Goal: Register for event/course

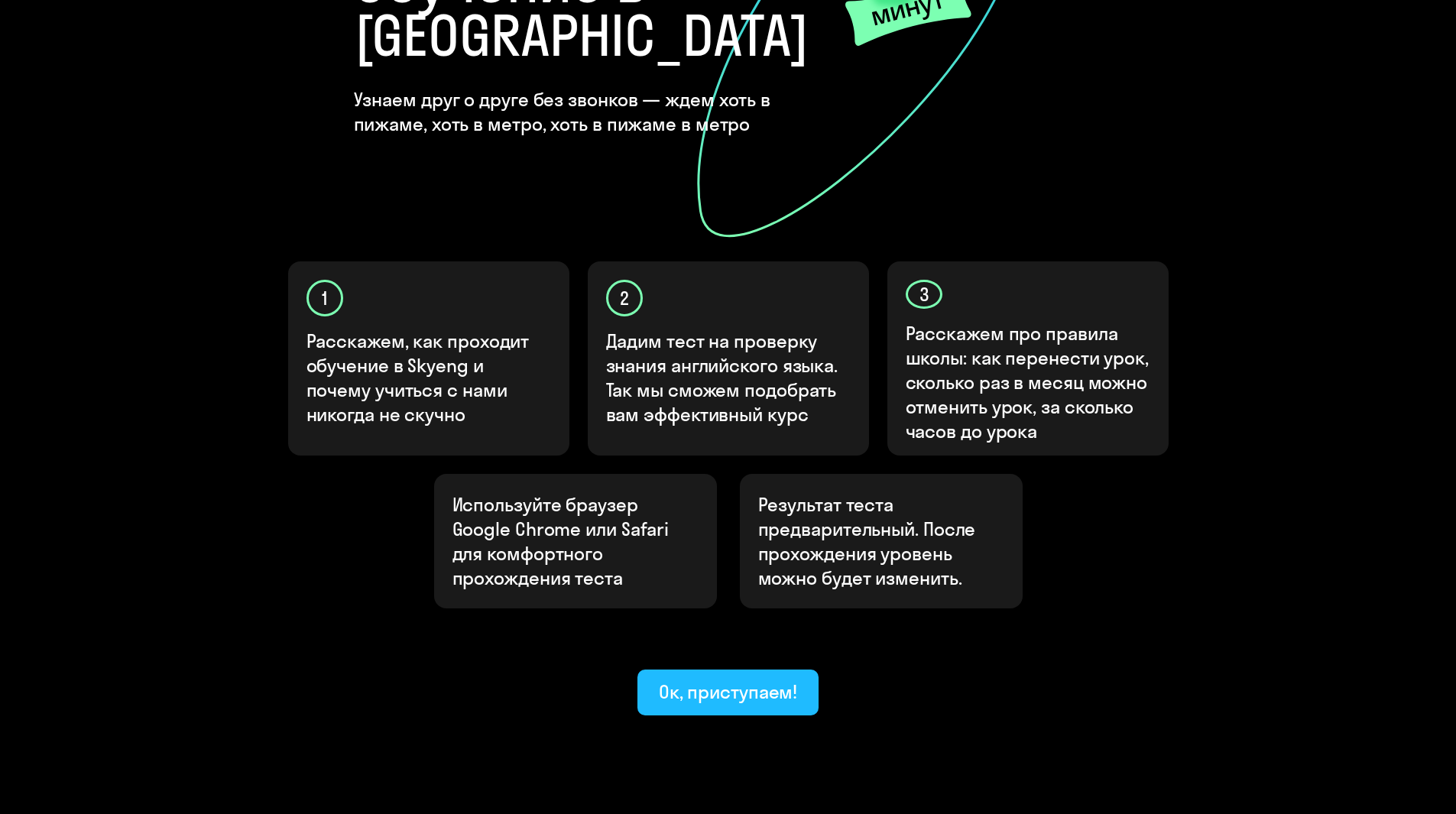
click at [683, 680] on div "Ок, приступаем!" at bounding box center [728, 691] width 139 height 24
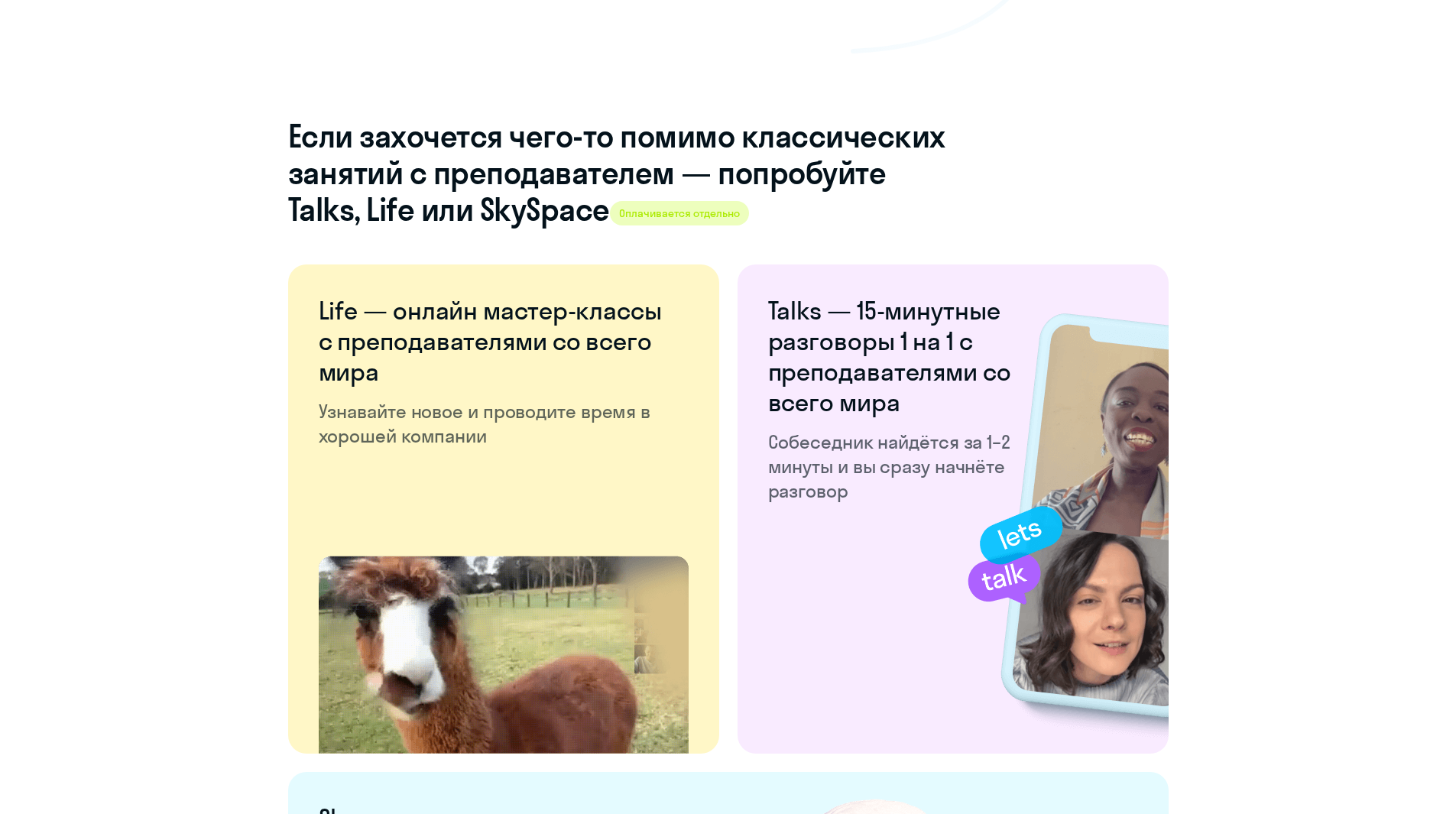
scroll to position [2729, 0]
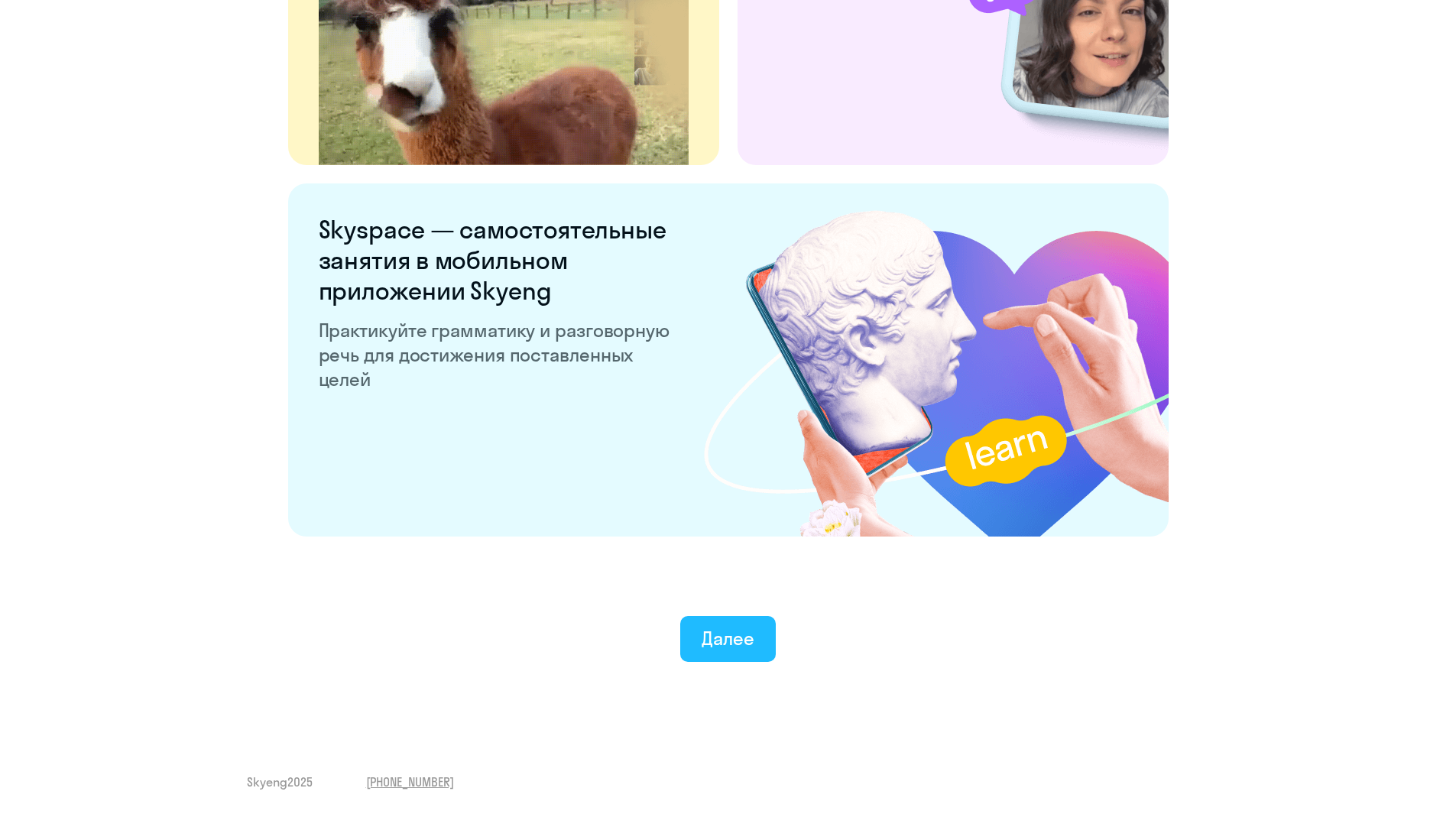
click at [741, 634] on div "Далее" at bounding box center [728, 638] width 53 height 24
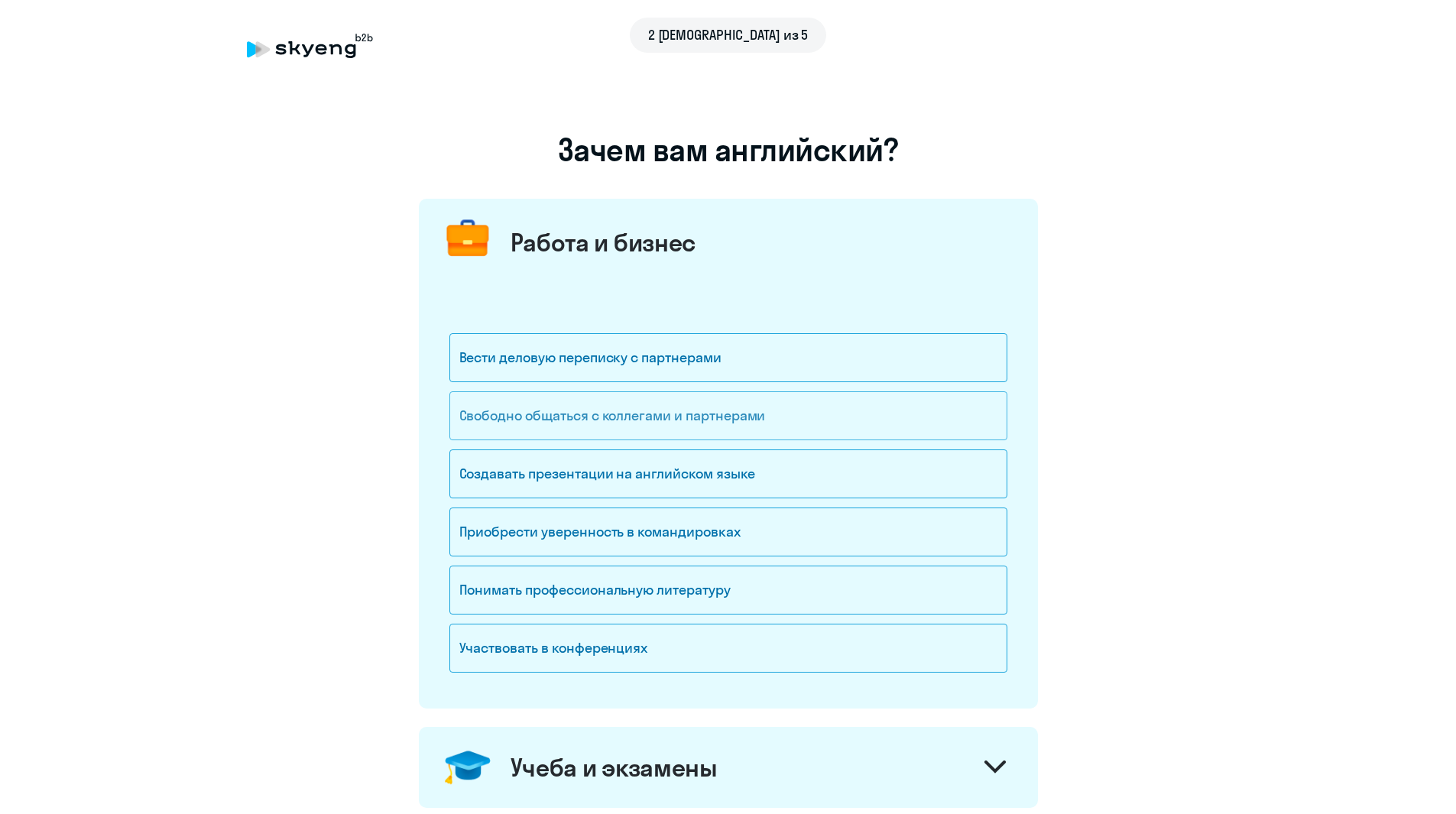
click at [636, 405] on div "Свободно общаться с коллегами и партнерами" at bounding box center [728, 416] width 558 height 49
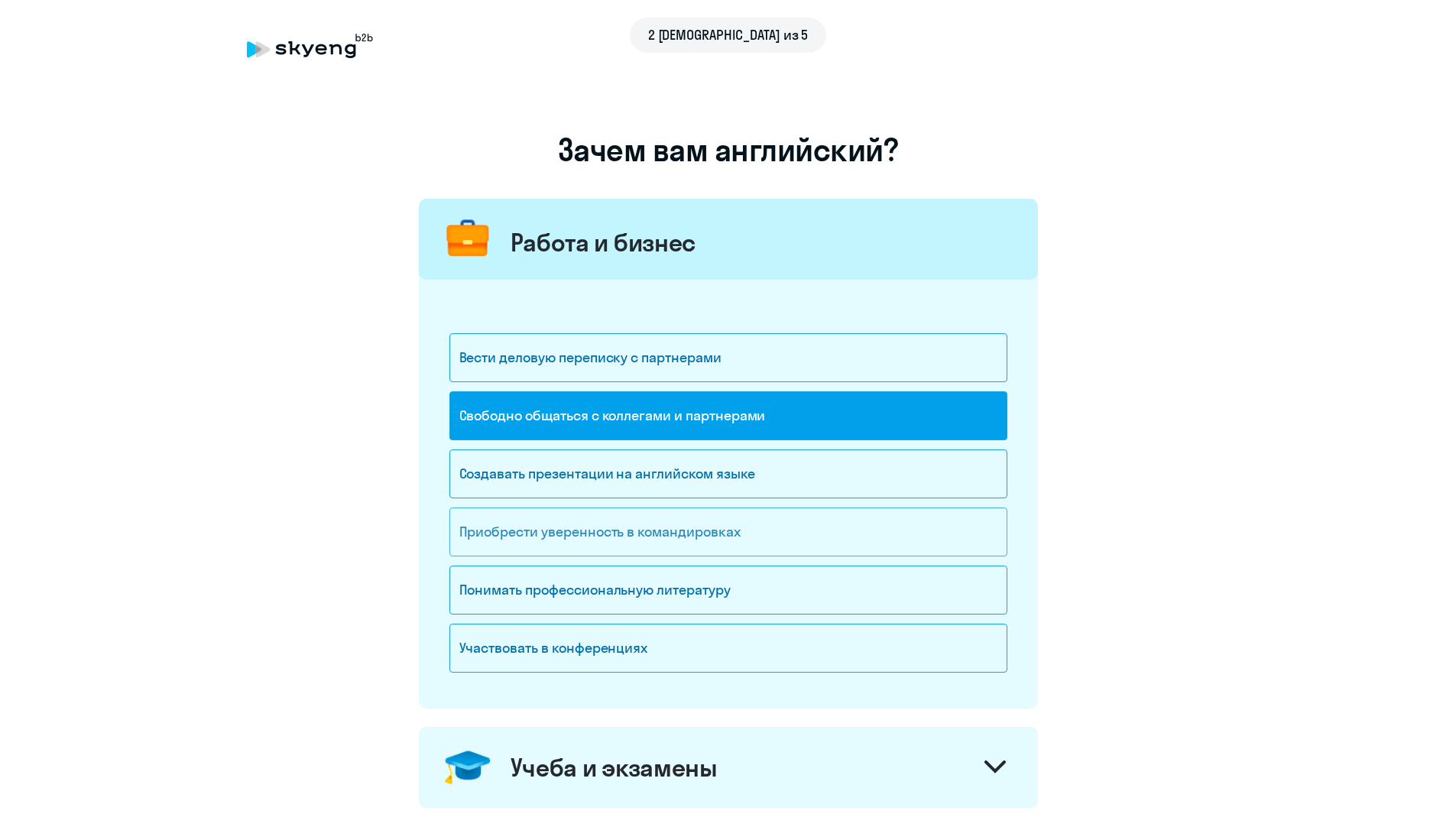
click at [634, 539] on div "Приобрести уверенность в командировках" at bounding box center [728, 531] width 558 height 49
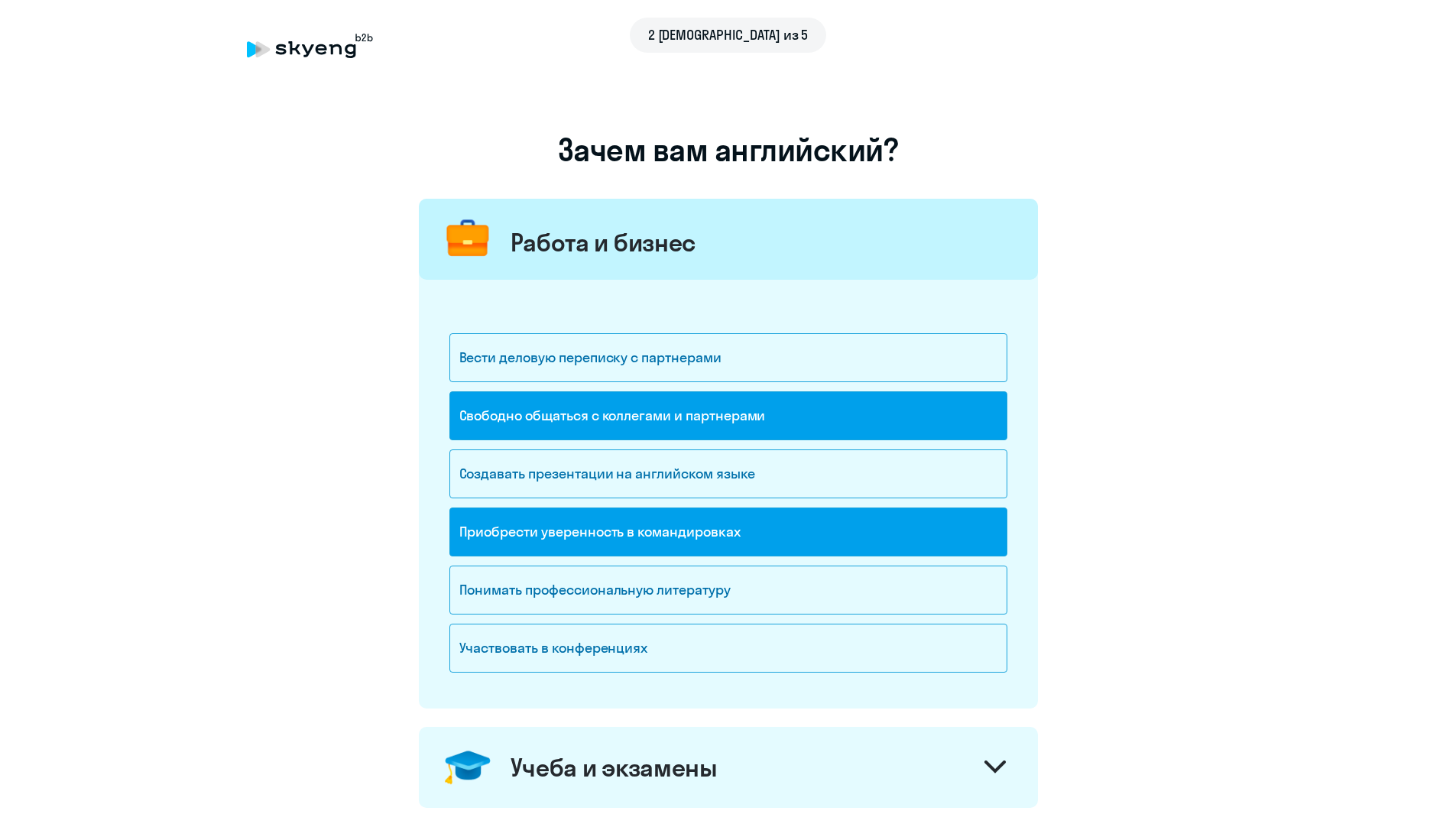
click at [634, 539] on div "Приобрести уверенность в командировках" at bounding box center [728, 531] width 558 height 49
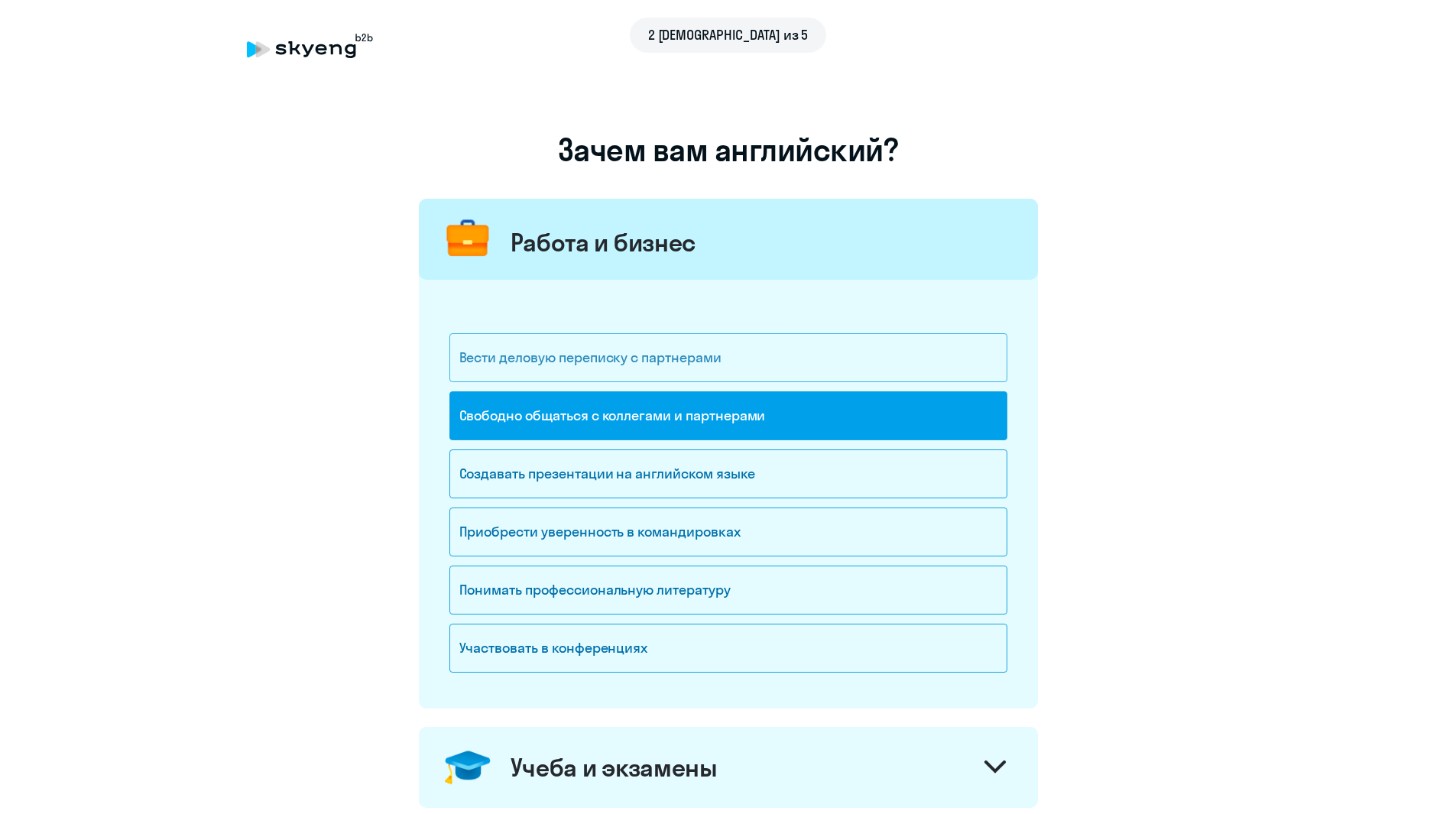
click at [624, 371] on div "Вести деловую переписку с партнерами" at bounding box center [728, 357] width 558 height 49
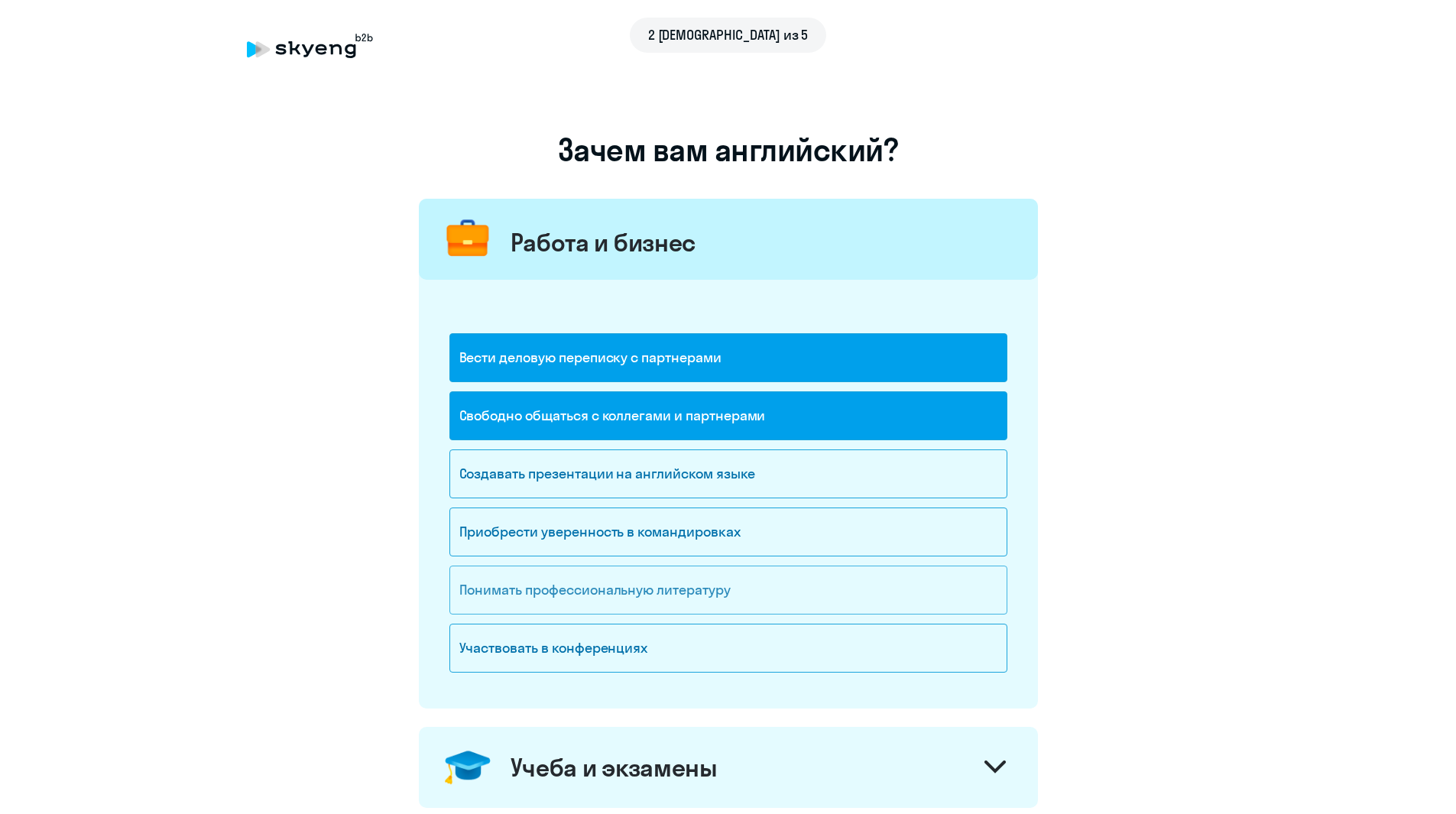
click at [606, 593] on div "Понимать профессиональную литературу" at bounding box center [728, 590] width 558 height 49
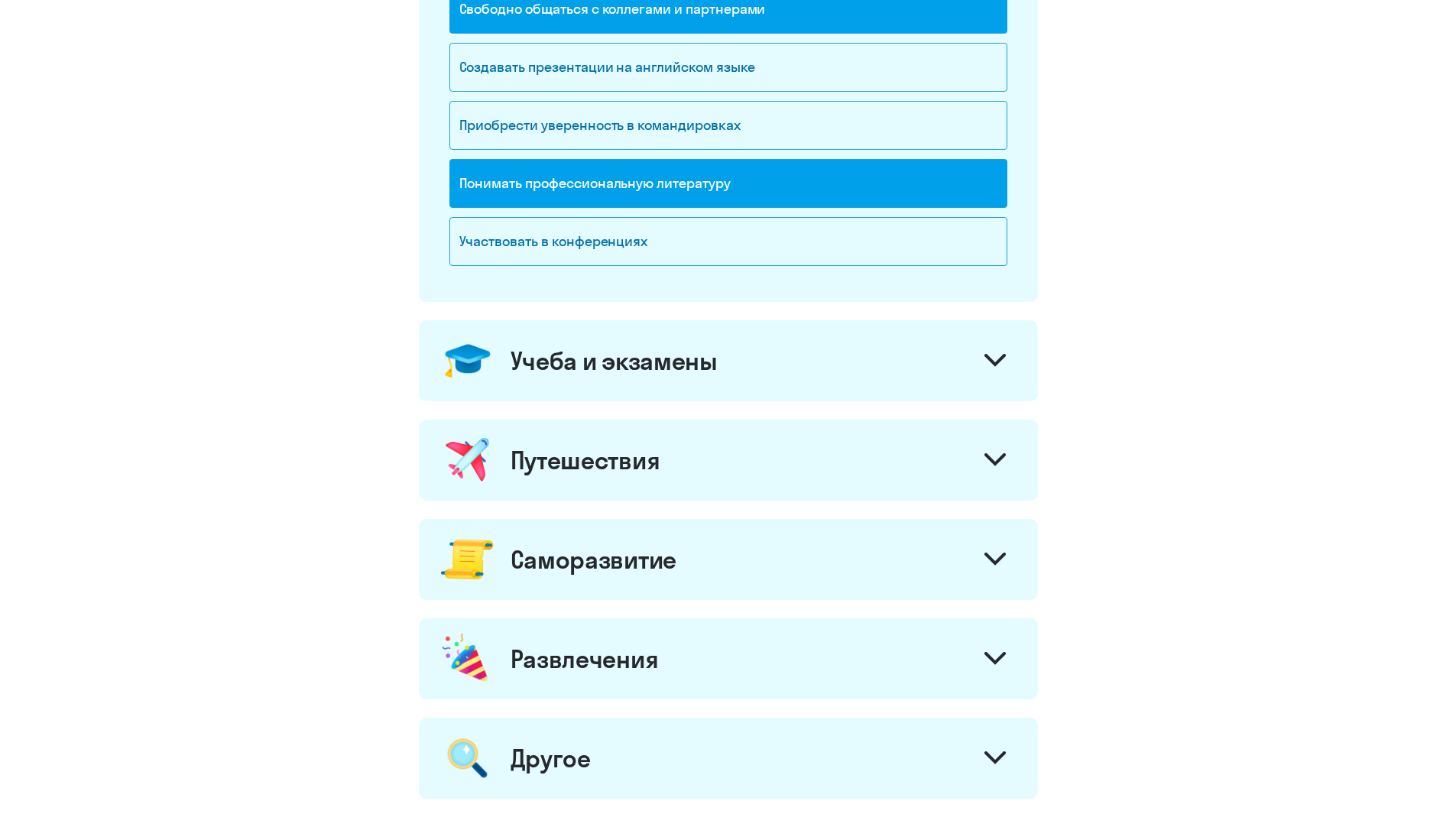
scroll to position [535, 0]
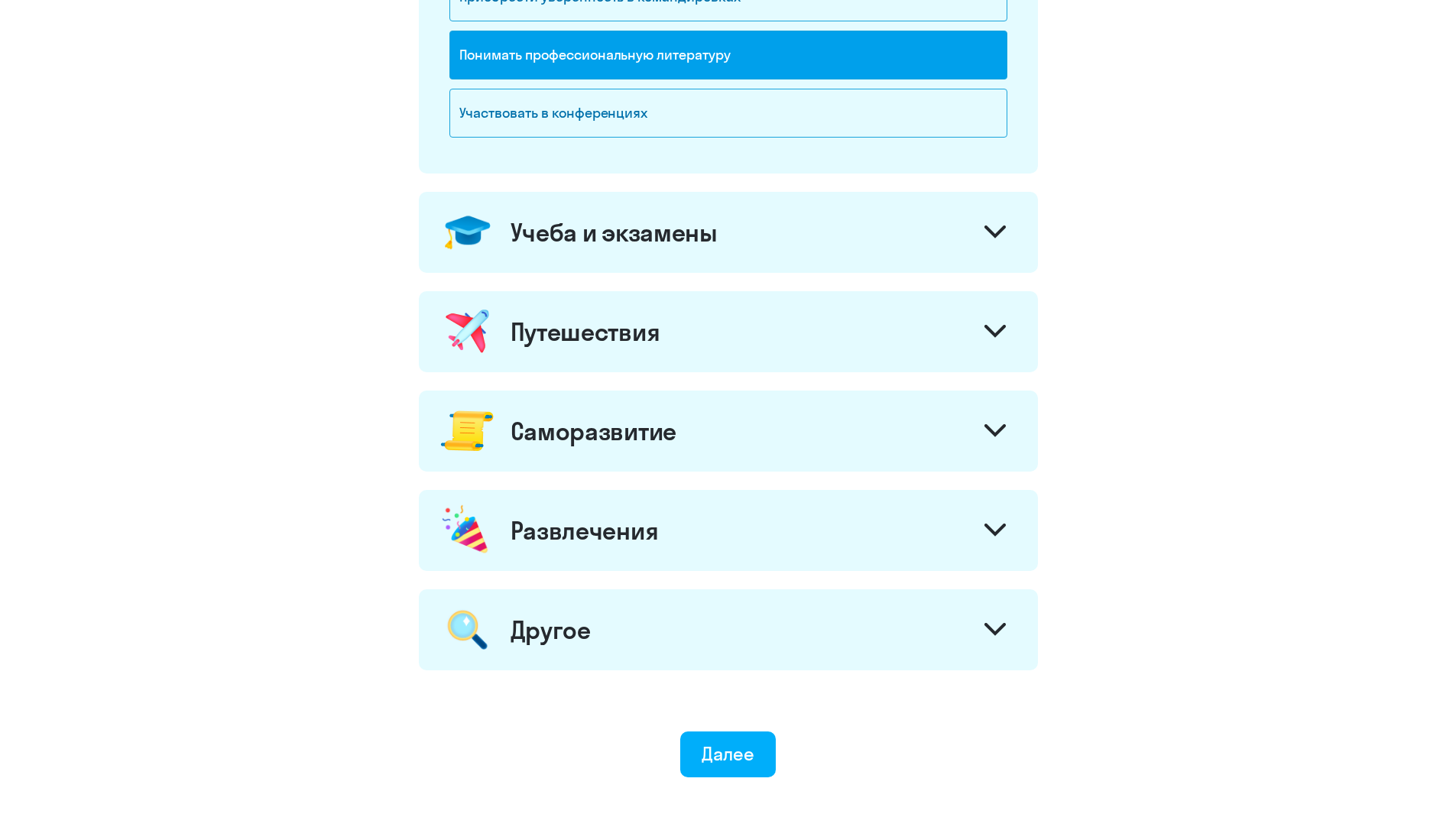
click at [691, 413] on div "Саморазвитие" at bounding box center [728, 432] width 619 height 81
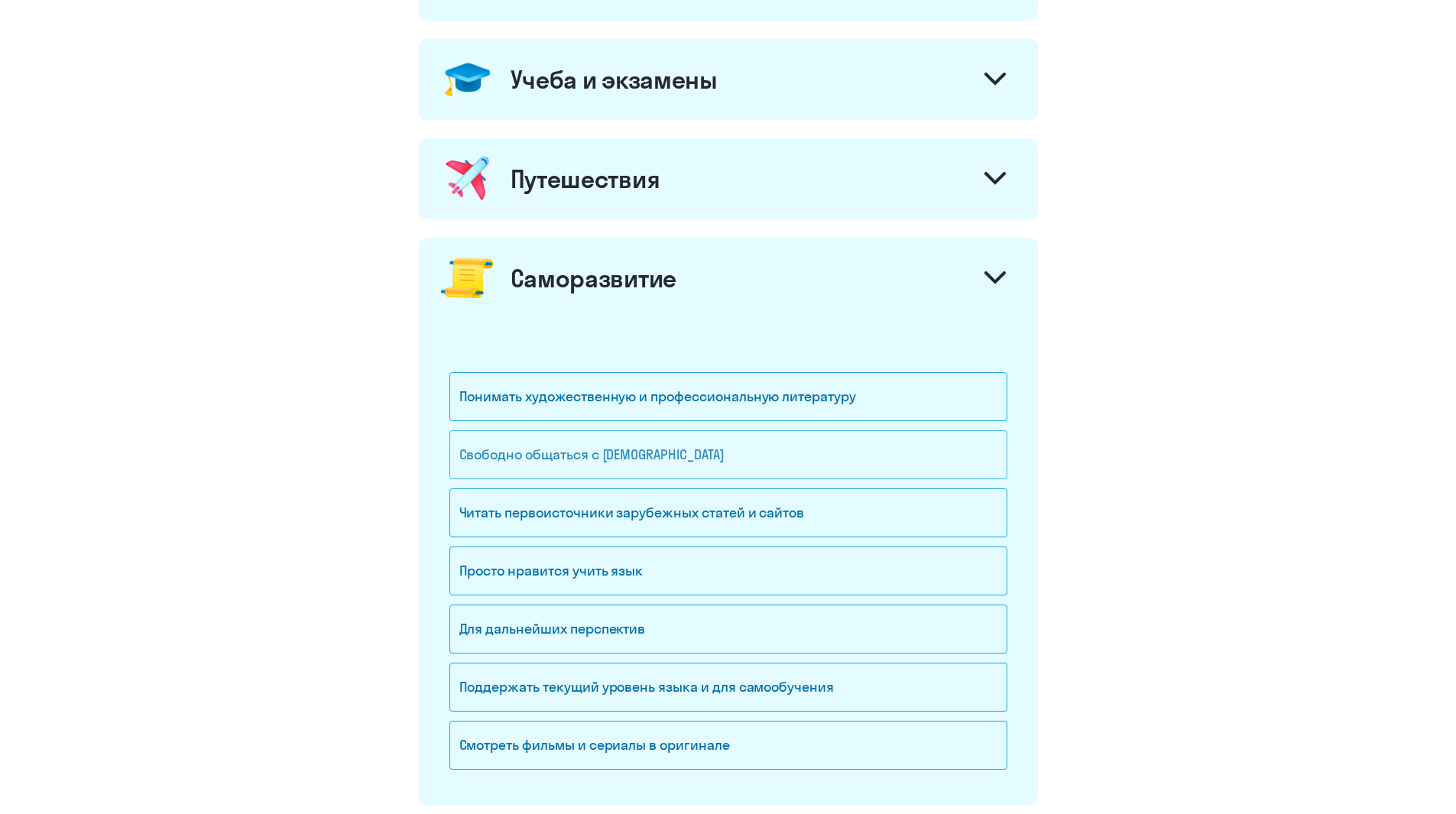
click at [643, 452] on div "Свободно общаться с [DEMOGRAPHIC_DATA]" at bounding box center [728, 454] width 558 height 49
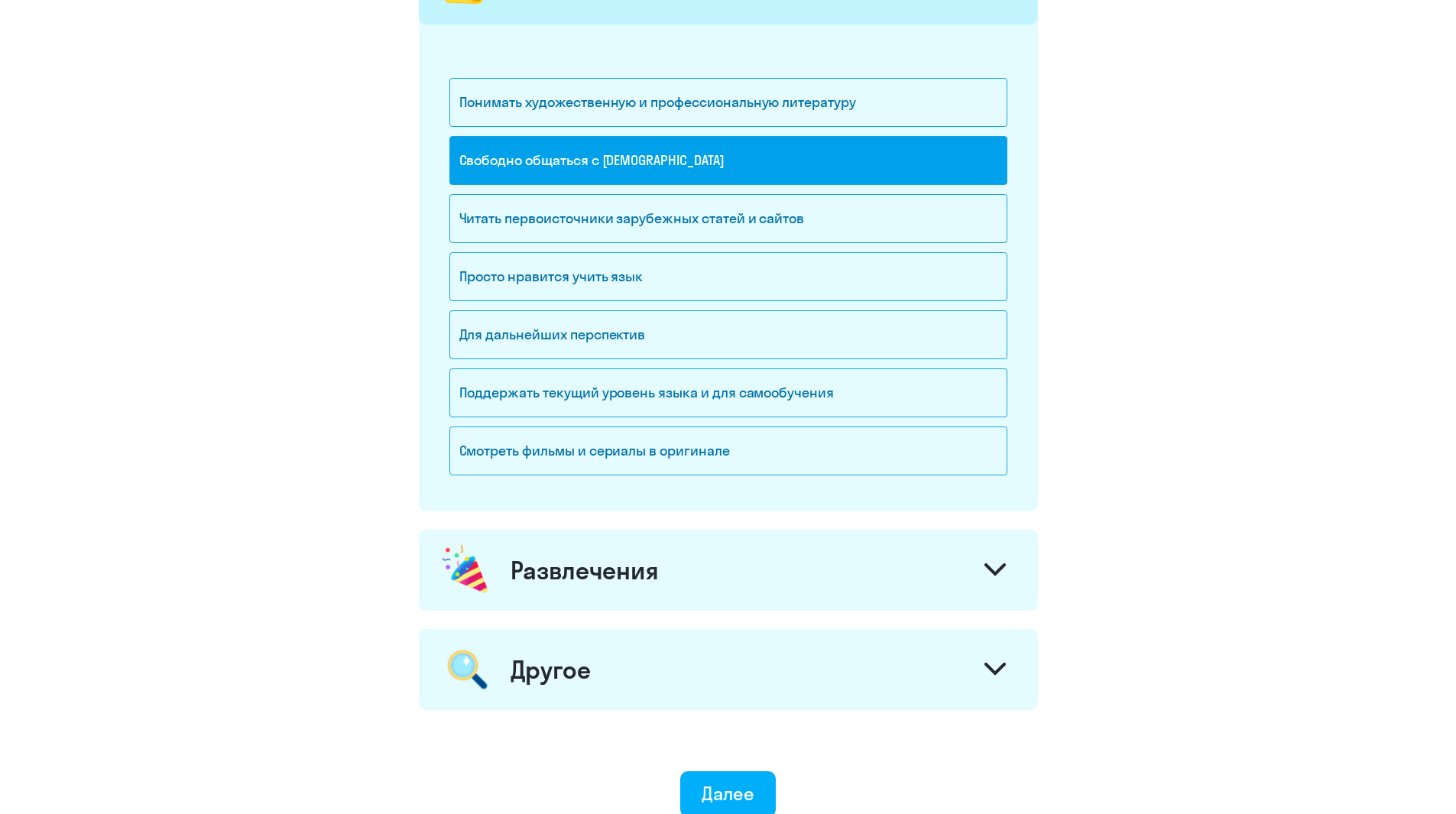
scroll to position [1132, 0]
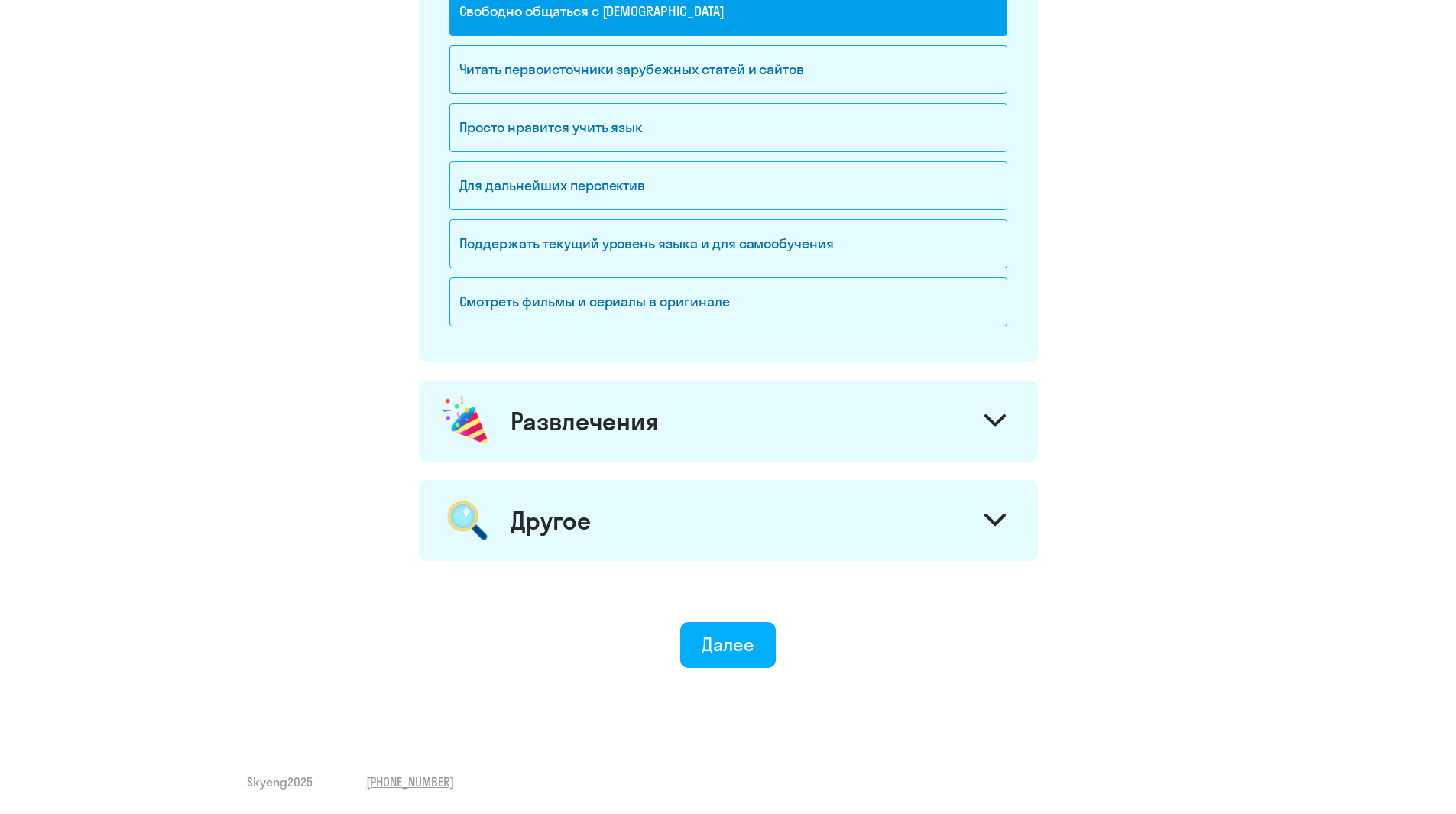
click at [637, 423] on div "Развлечения" at bounding box center [584, 421] width 148 height 30
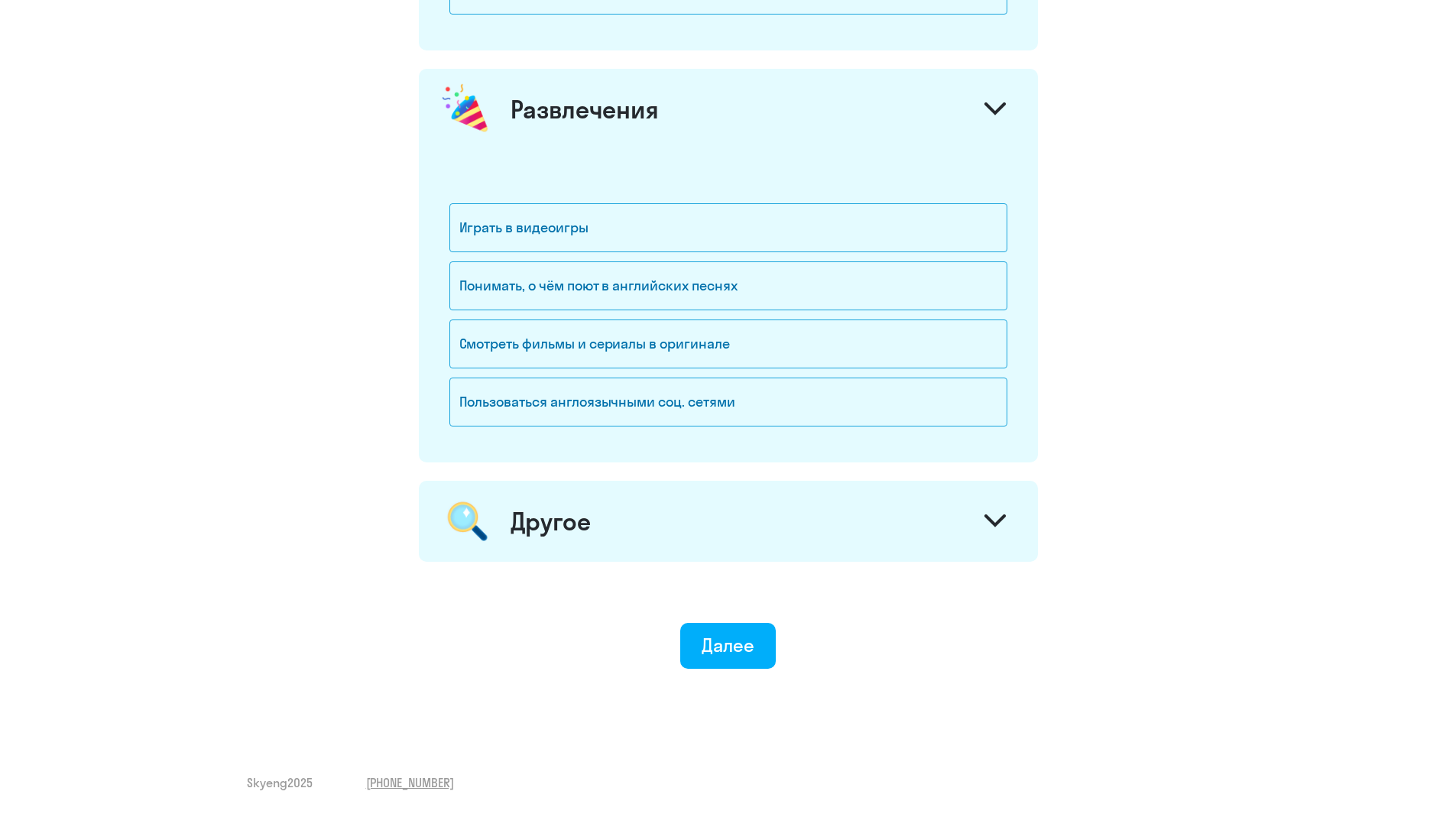
scroll to position [1444, 0]
click at [570, 523] on div "Другое" at bounding box center [550, 520] width 80 height 30
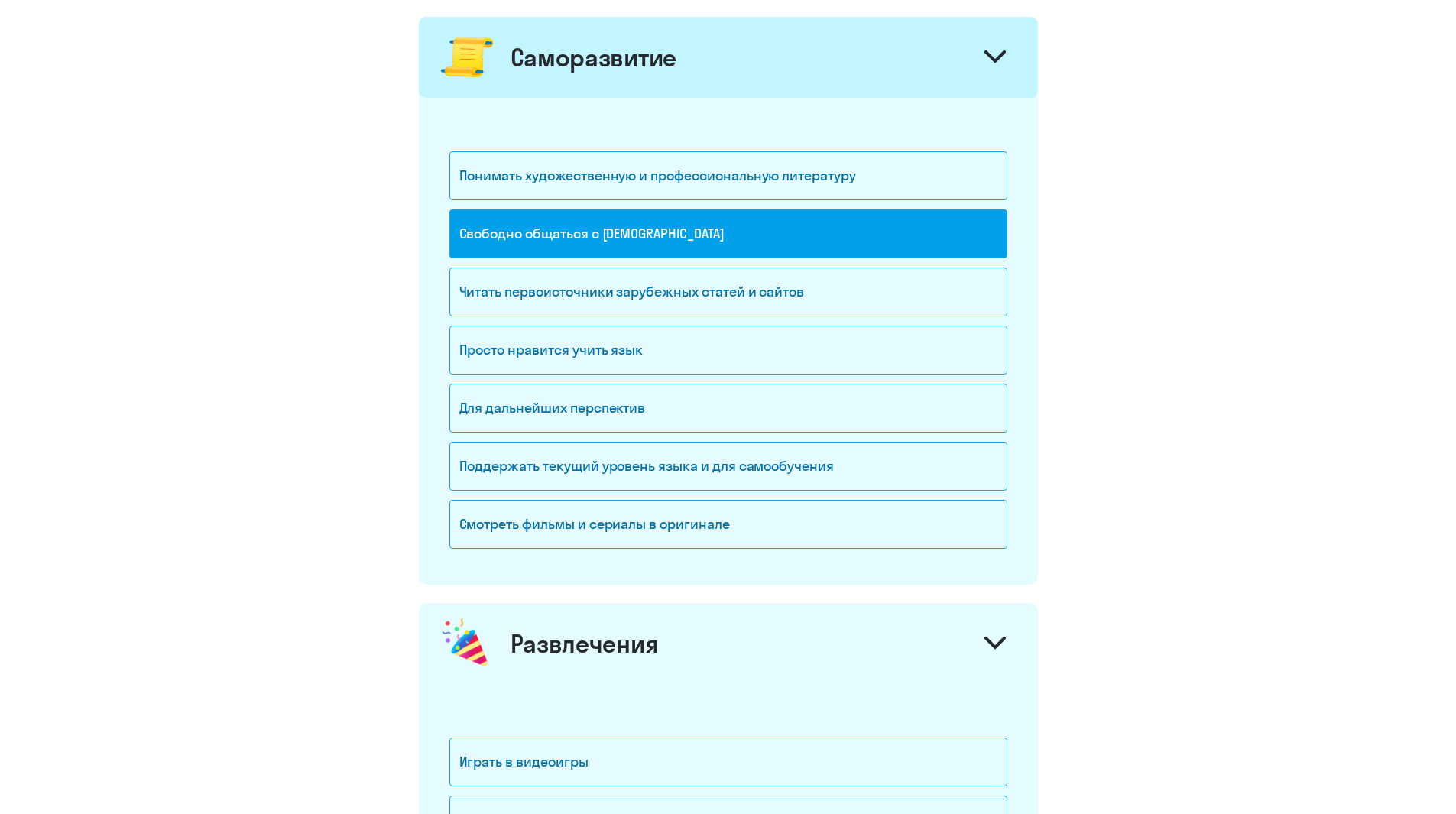
scroll to position [450, 0]
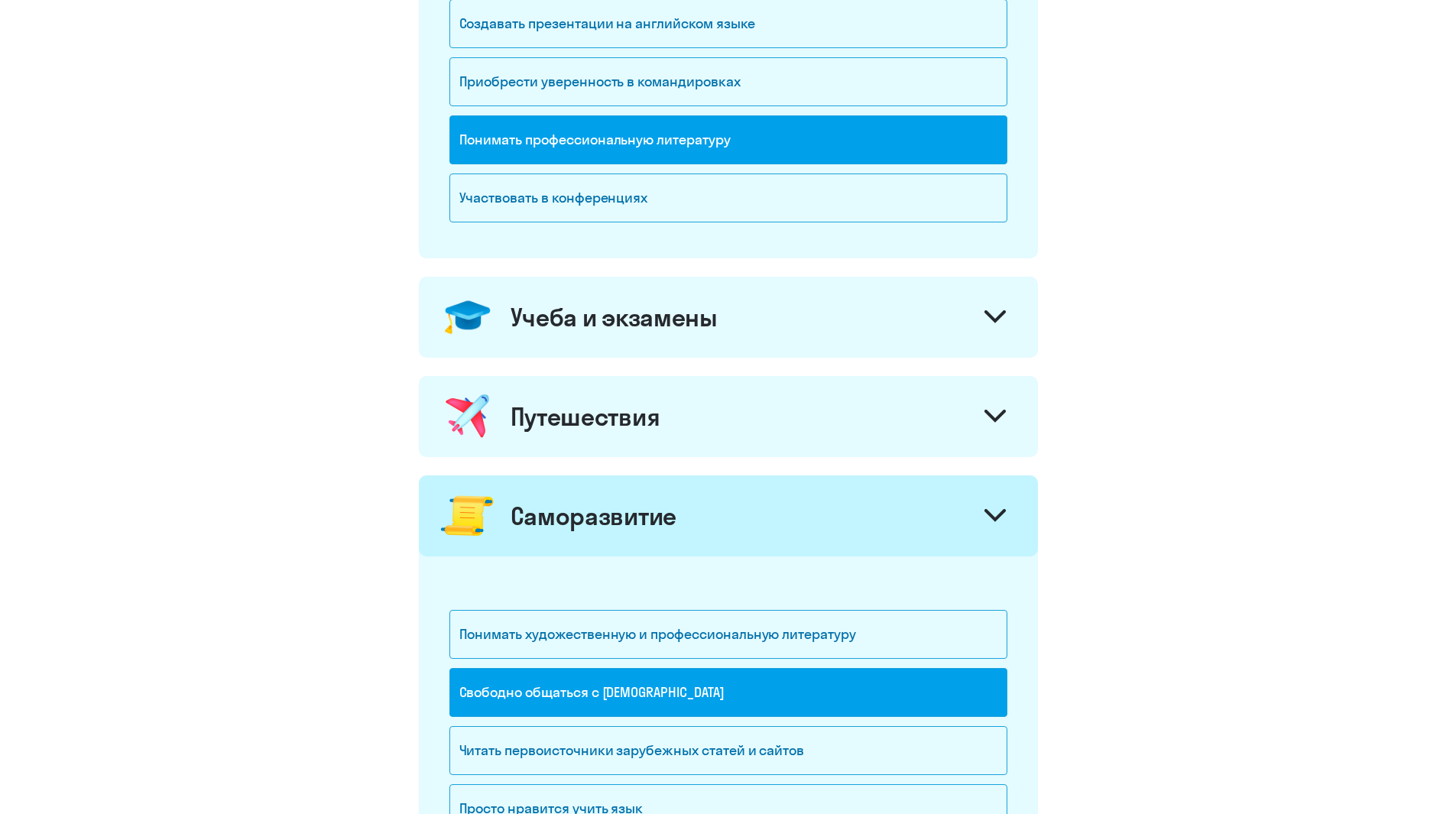
click at [627, 304] on div "Учеба и экзамены" at bounding box center [613, 317] width 207 height 30
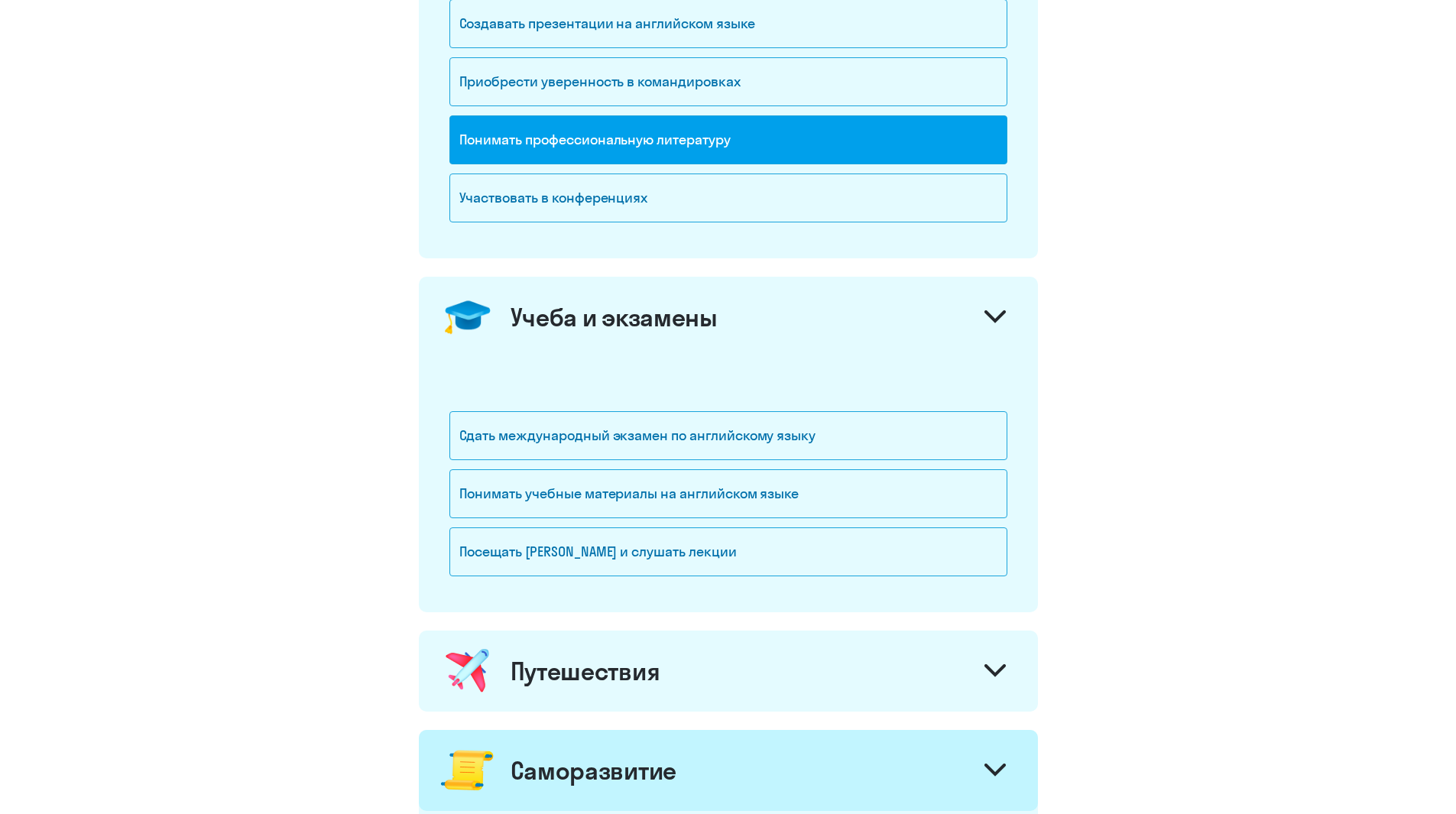
click at [627, 304] on div "Учеба и экзамены" at bounding box center [613, 317] width 207 height 30
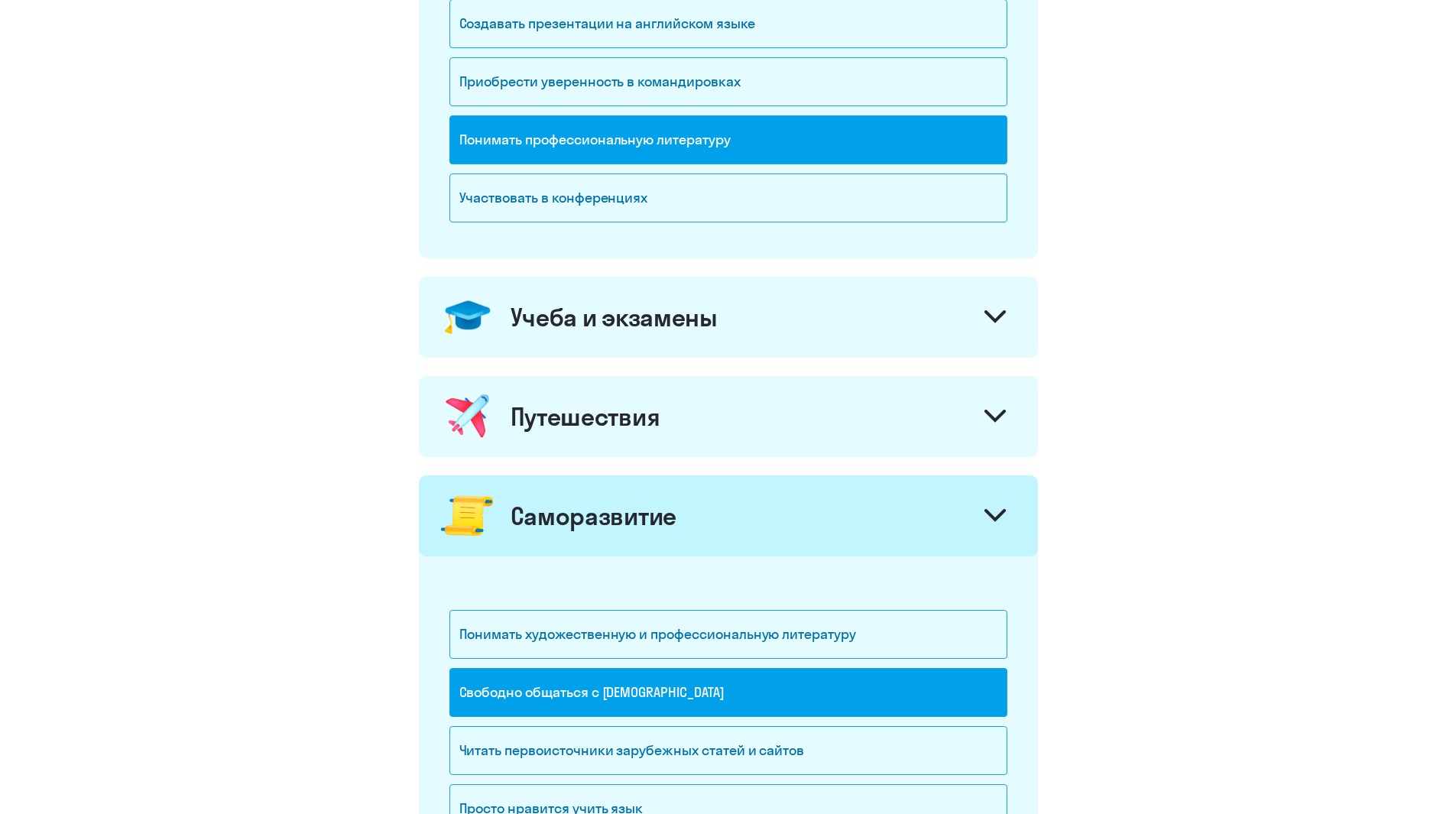
click at [612, 418] on div "Путешествия" at bounding box center [585, 416] width 150 height 30
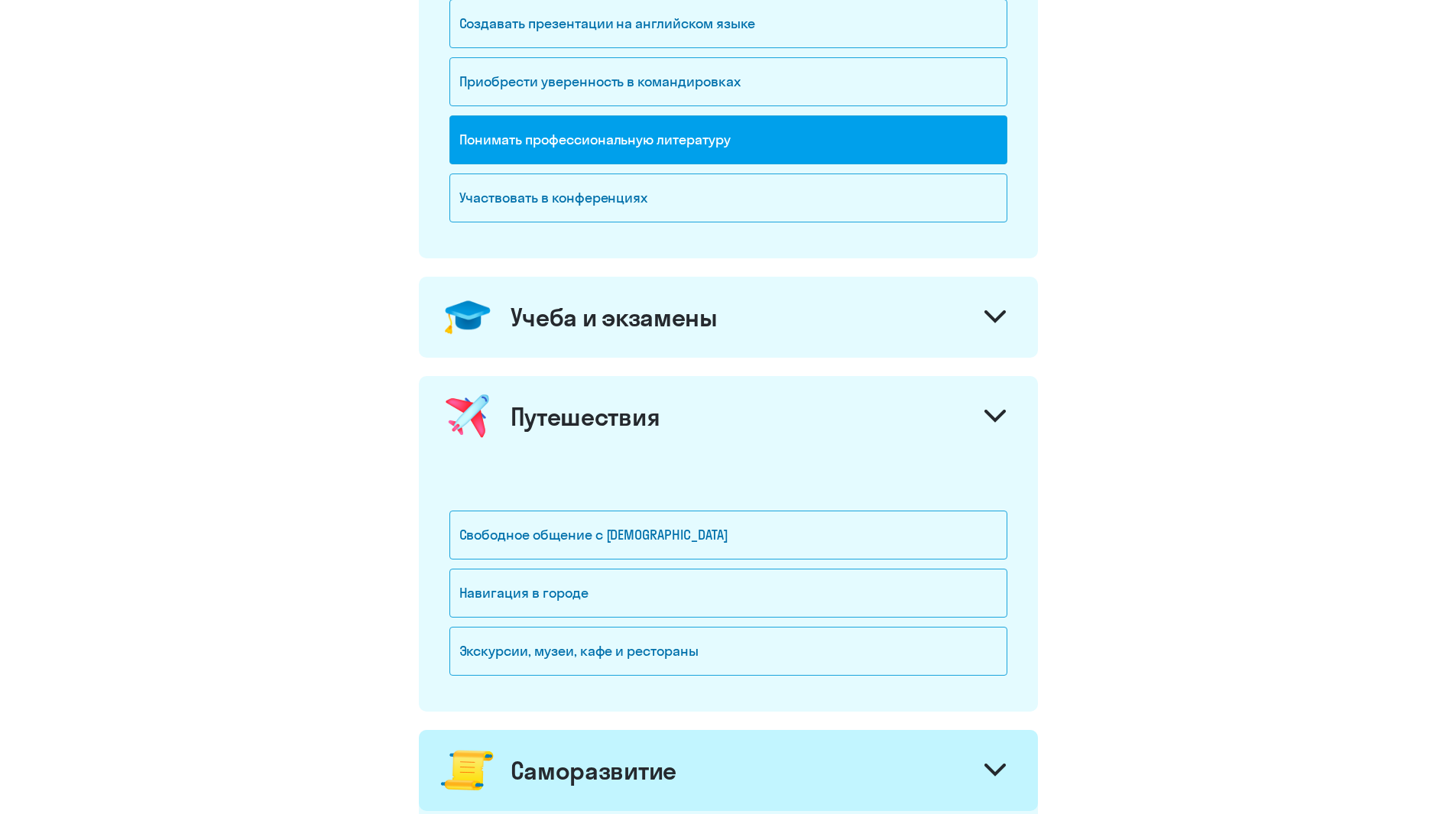
click at [612, 418] on div "Путешествия" at bounding box center [585, 416] width 150 height 30
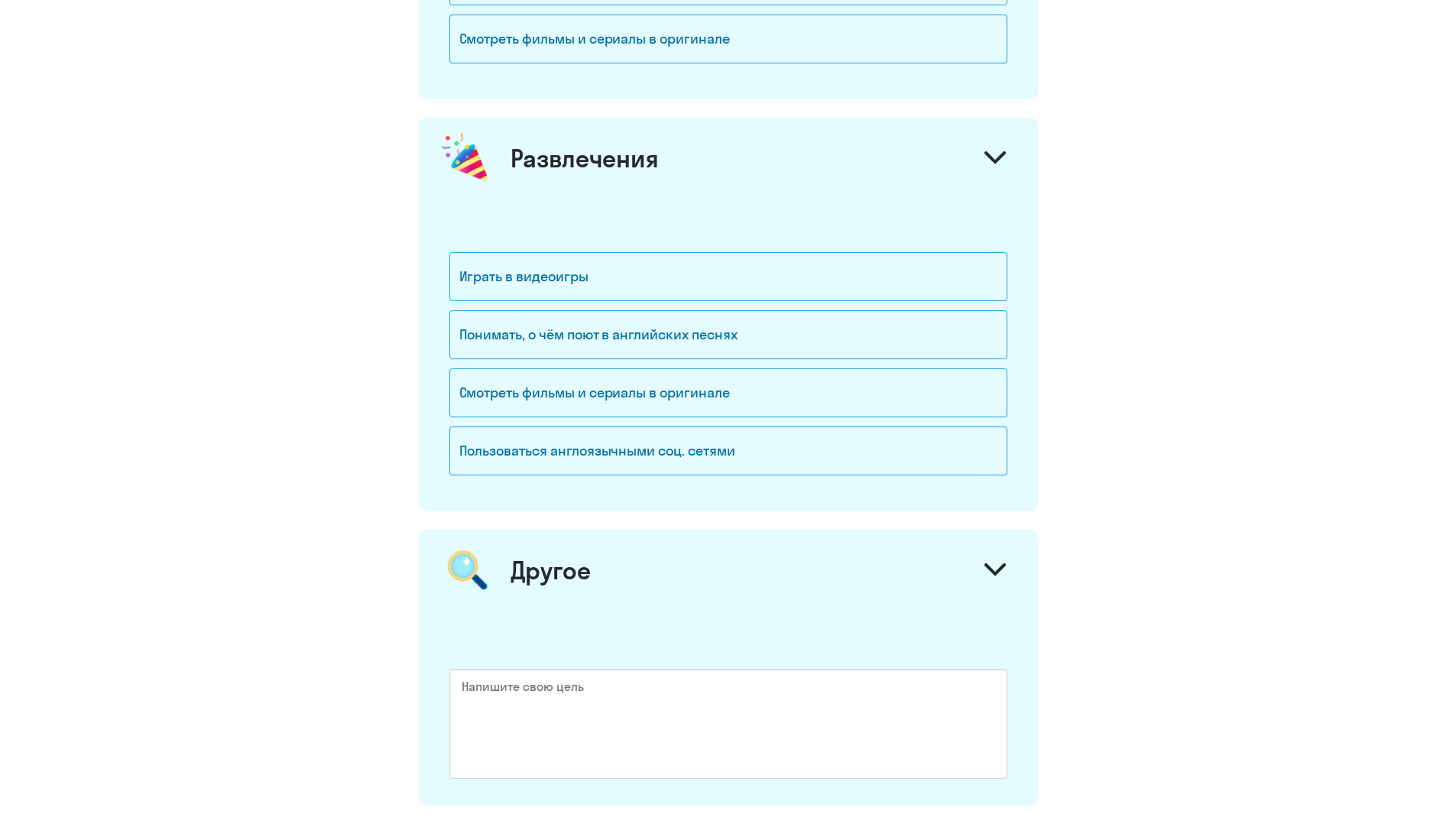
scroll to position [1597, 0]
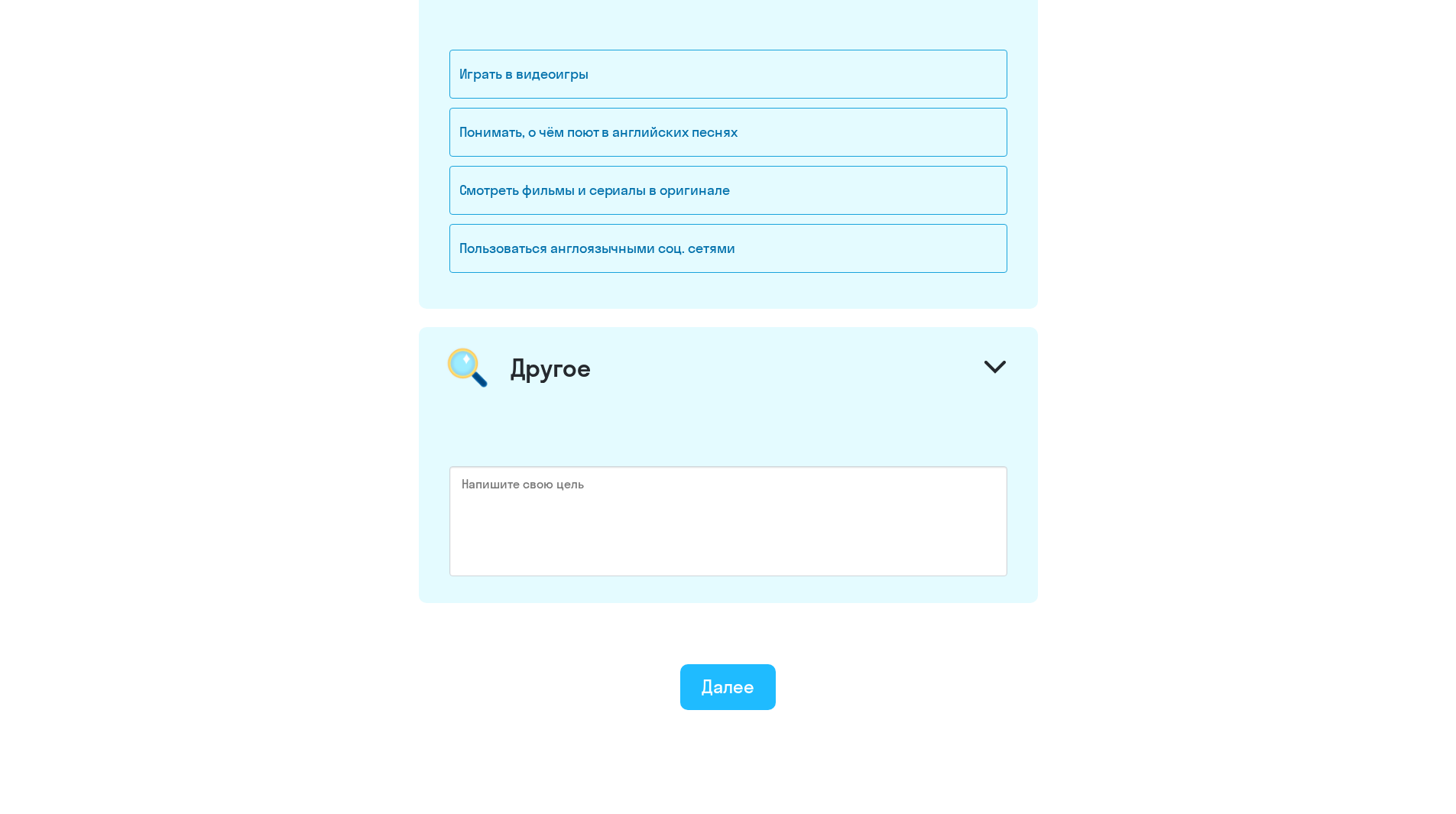
click at [716, 686] on div "Далее" at bounding box center [728, 686] width 53 height 24
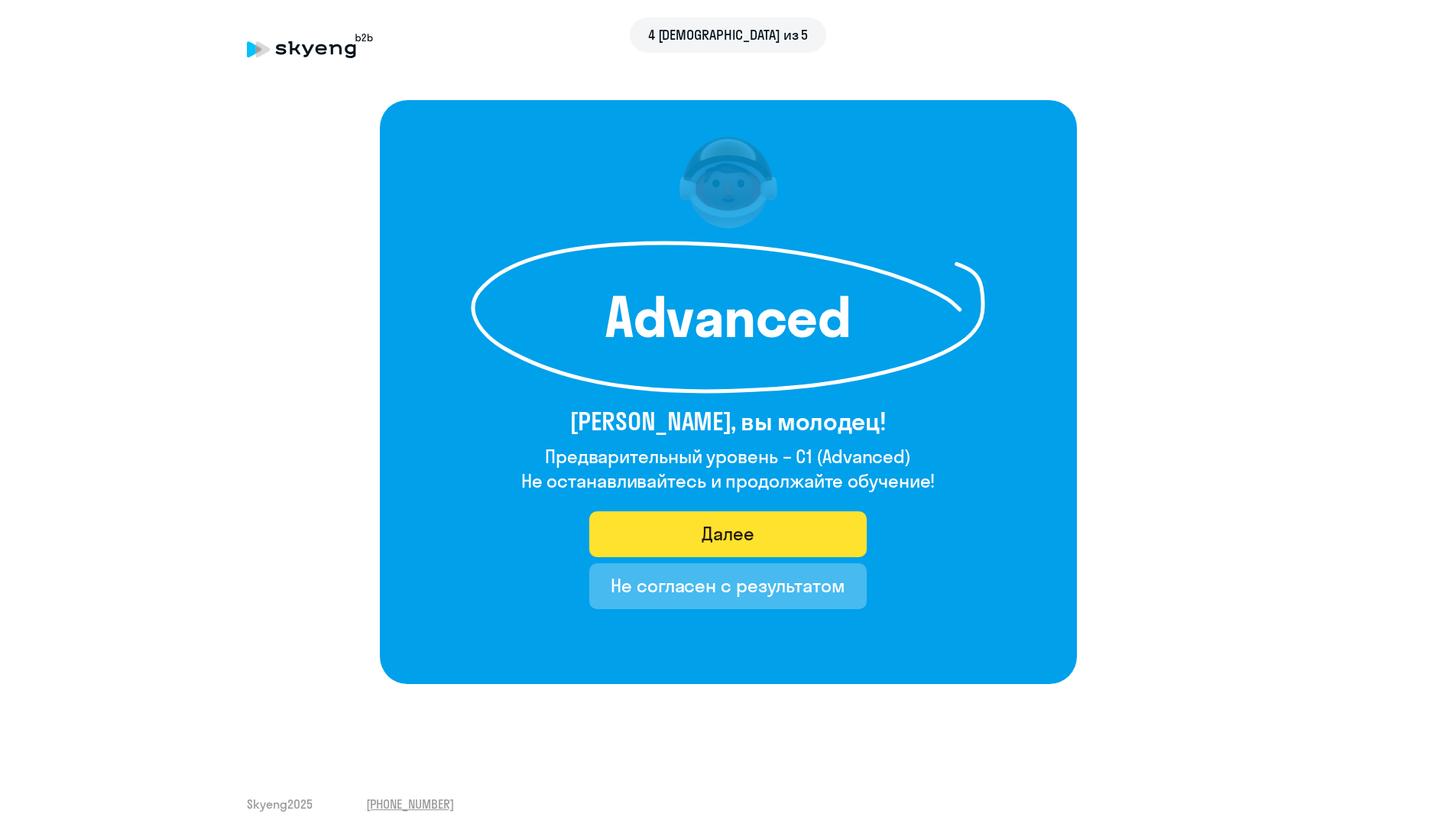
click at [752, 538] on div "Далее" at bounding box center [728, 533] width 53 height 24
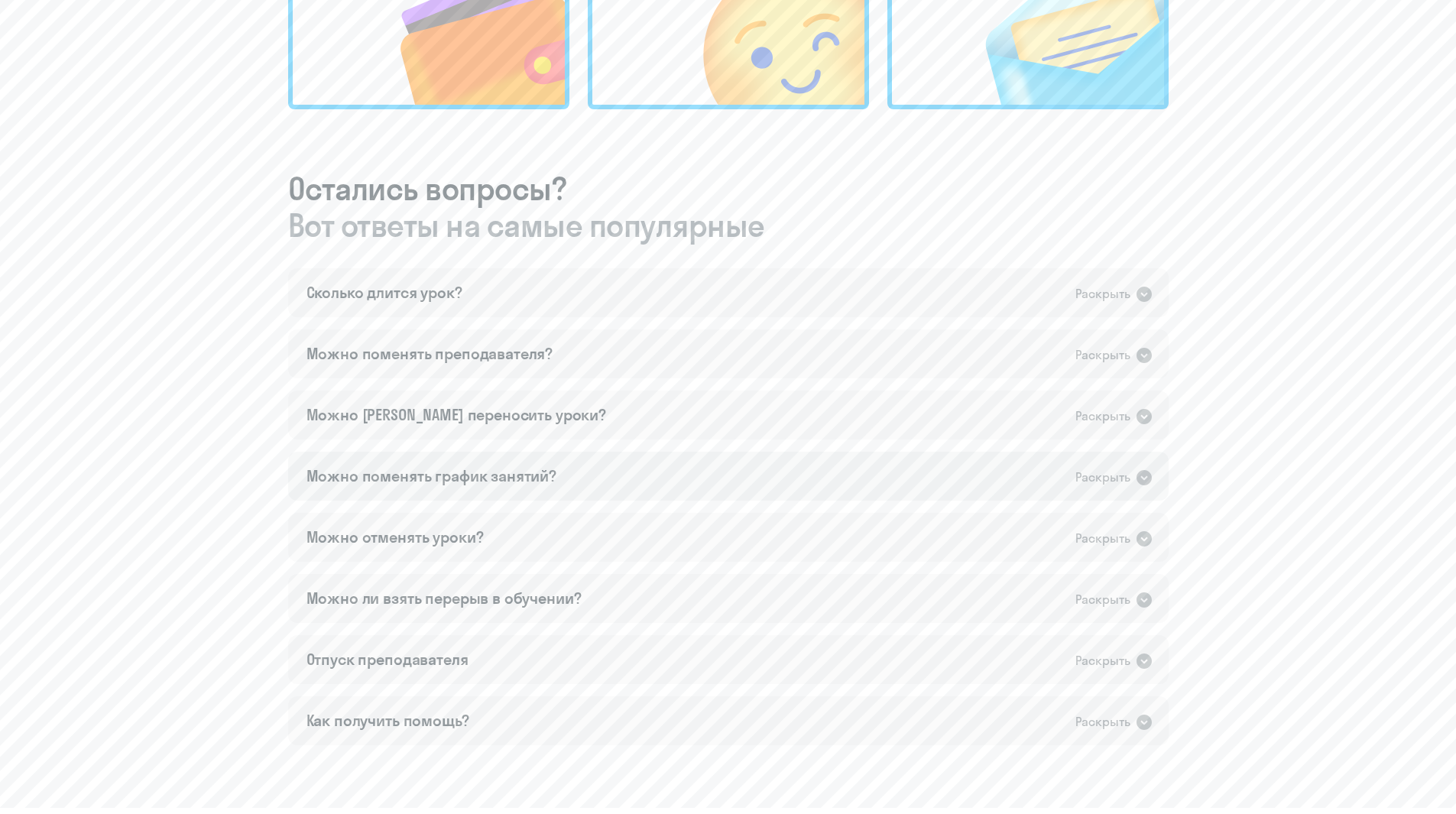
scroll to position [785, 0]
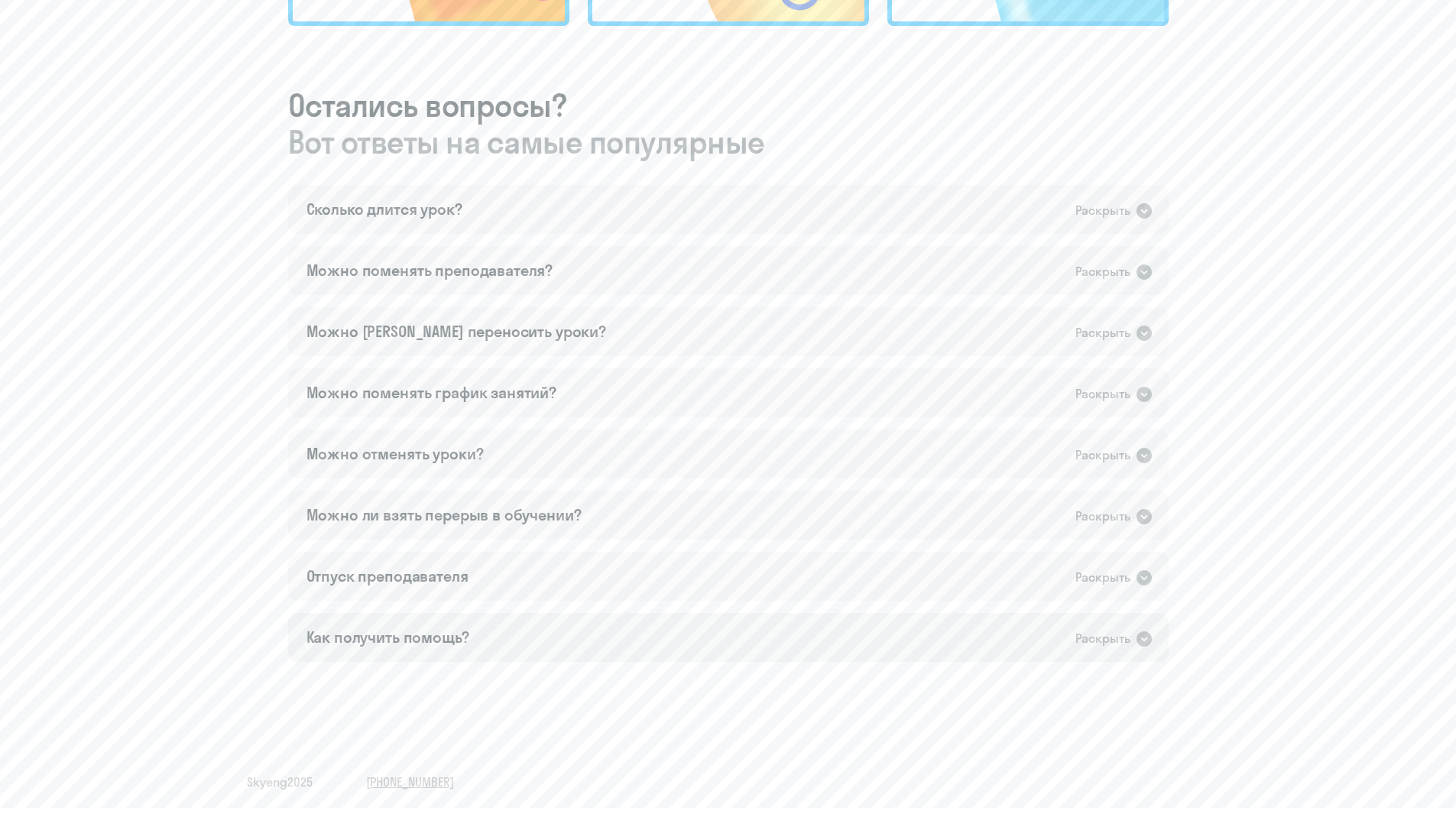
click at [438, 652] on div "Как получить помощь? Раскрыть" at bounding box center [728, 638] width 880 height 49
click at [481, 558] on div "Отпуск преподавателя Раскрыть" at bounding box center [728, 576] width 880 height 49
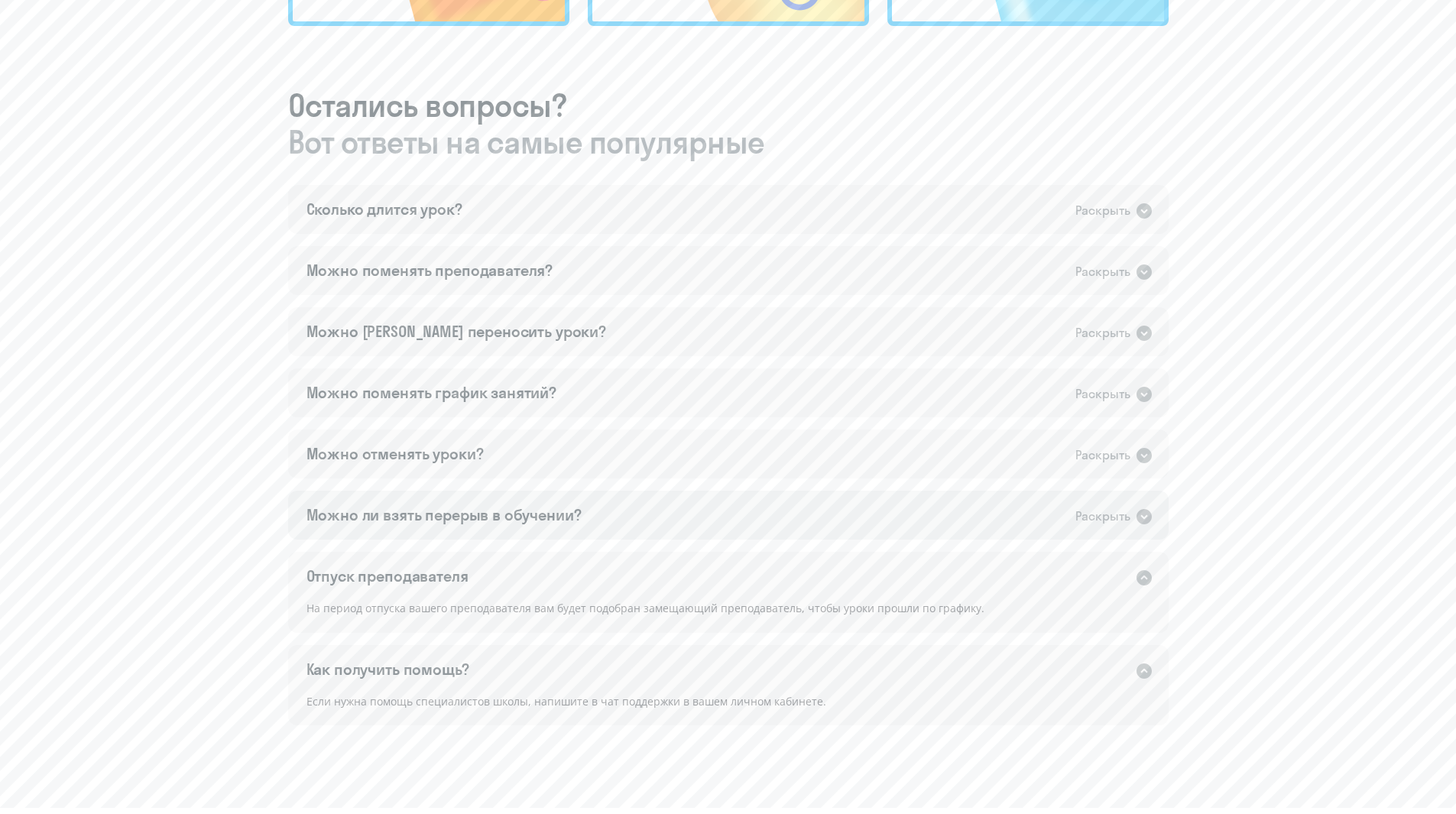
click at [505, 514] on div "Можно ли взять перерыв в обучении?" at bounding box center [444, 515] width 275 height 21
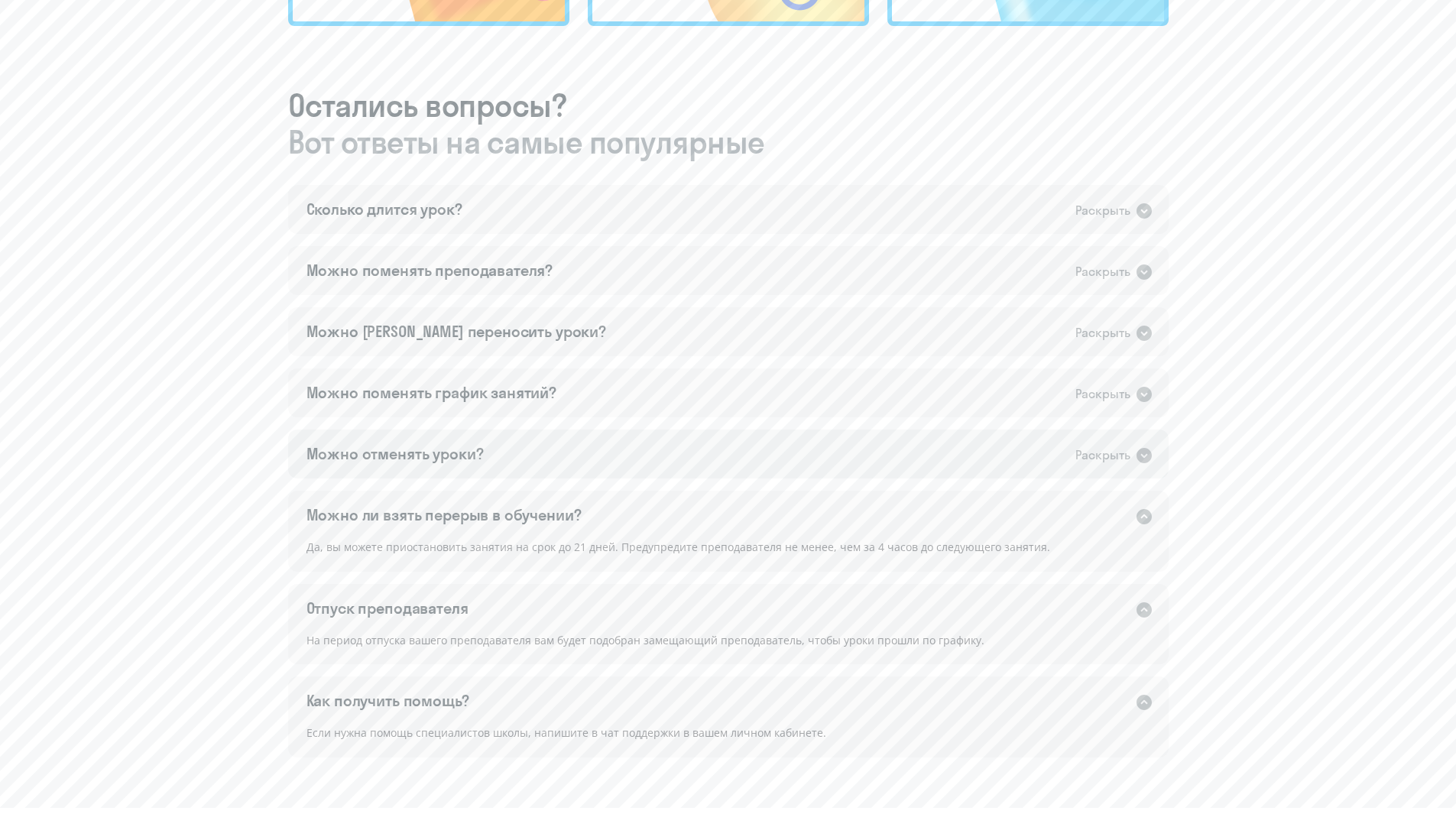
click at [507, 458] on div "Можно отменять уроки? Раскрыть" at bounding box center [728, 454] width 880 height 49
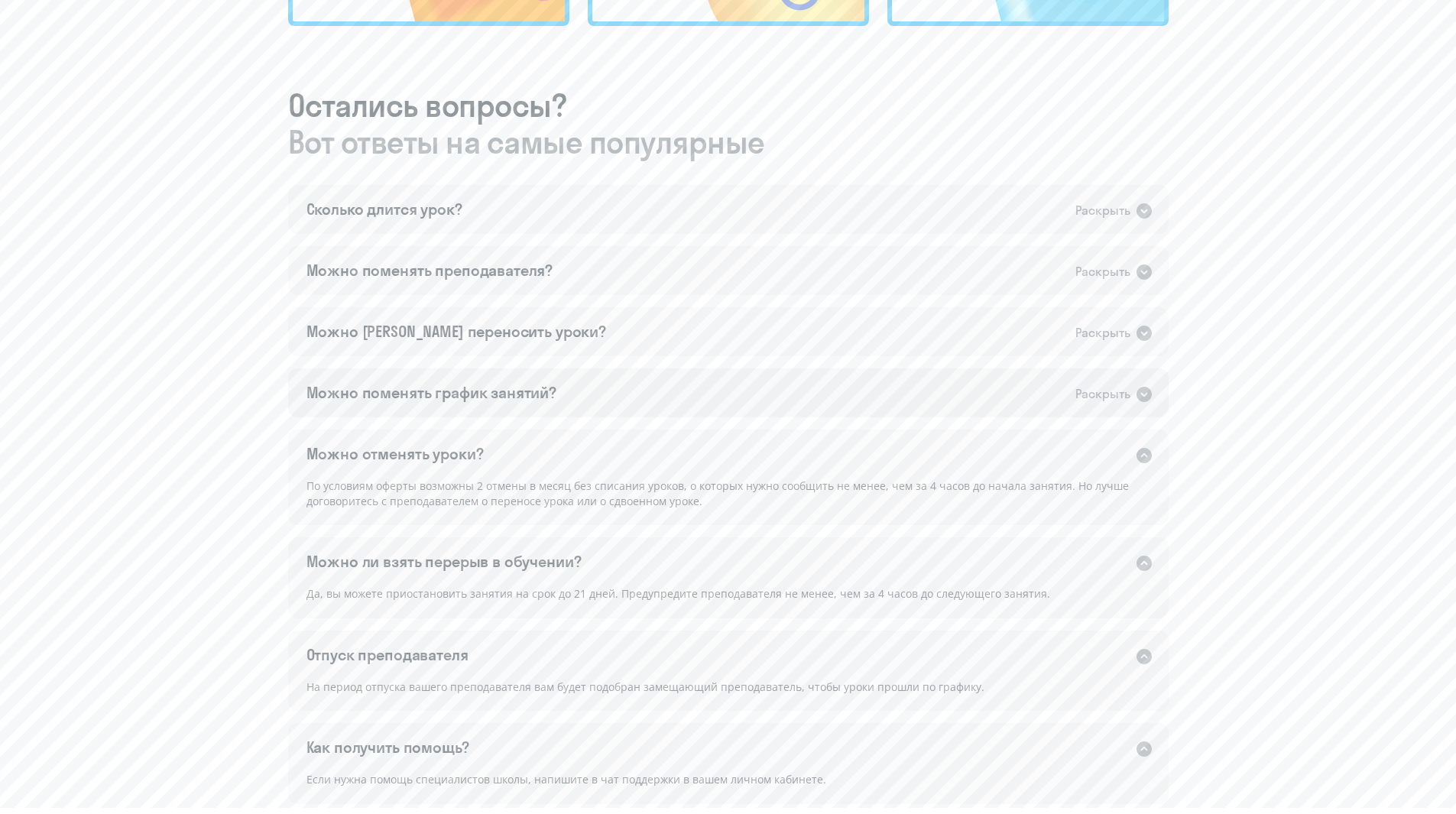
click at [532, 391] on div "Можно поменять график занятий?" at bounding box center [431, 393] width 250 height 21
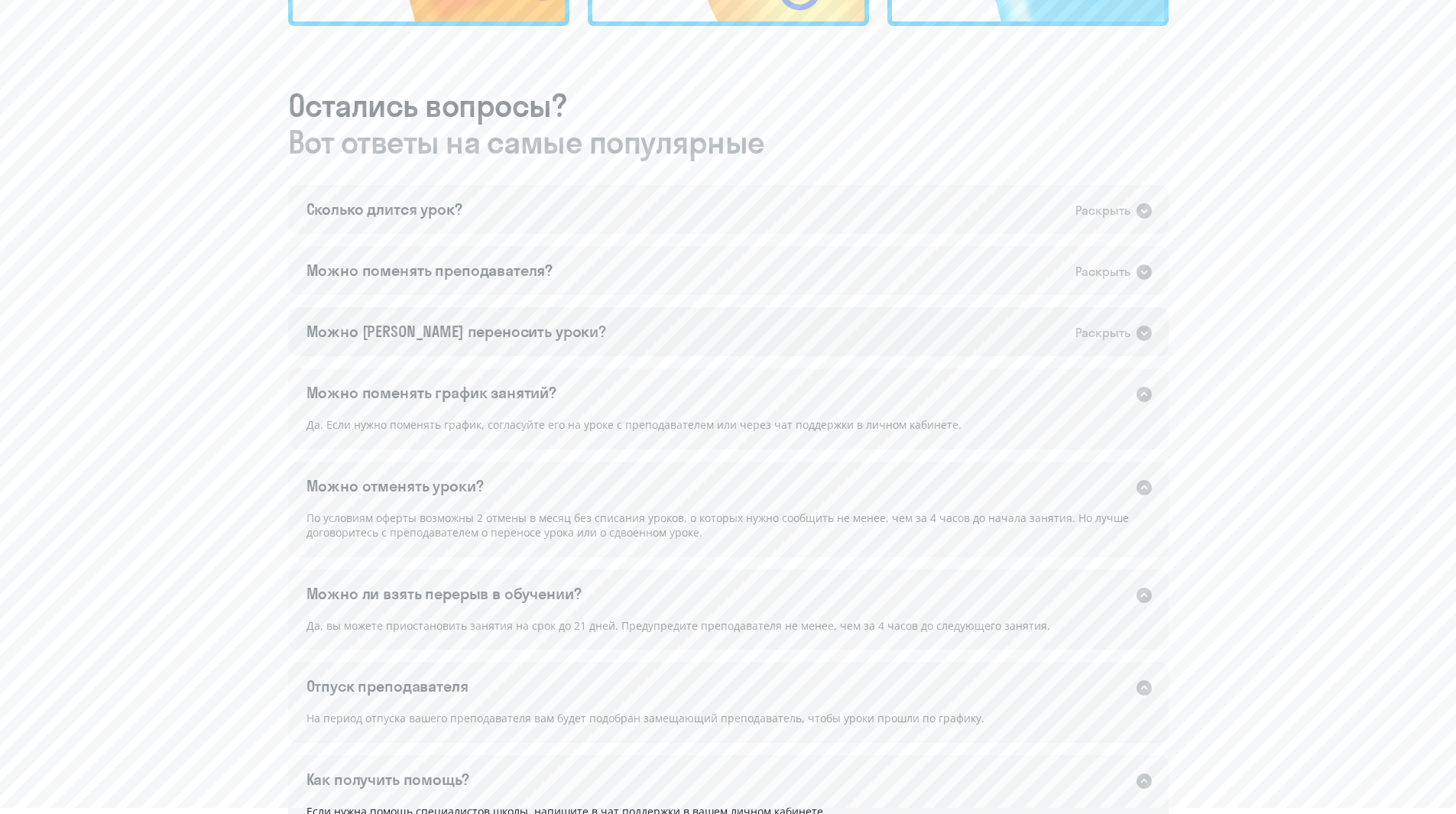
drag, startPoint x: 527, startPoint y: 334, endPoint x: 525, endPoint y: 286, distance: 48.0
click at [527, 332] on div "Можно [PERSON_NAME] переносить уроки? Раскрыть" at bounding box center [728, 332] width 880 height 49
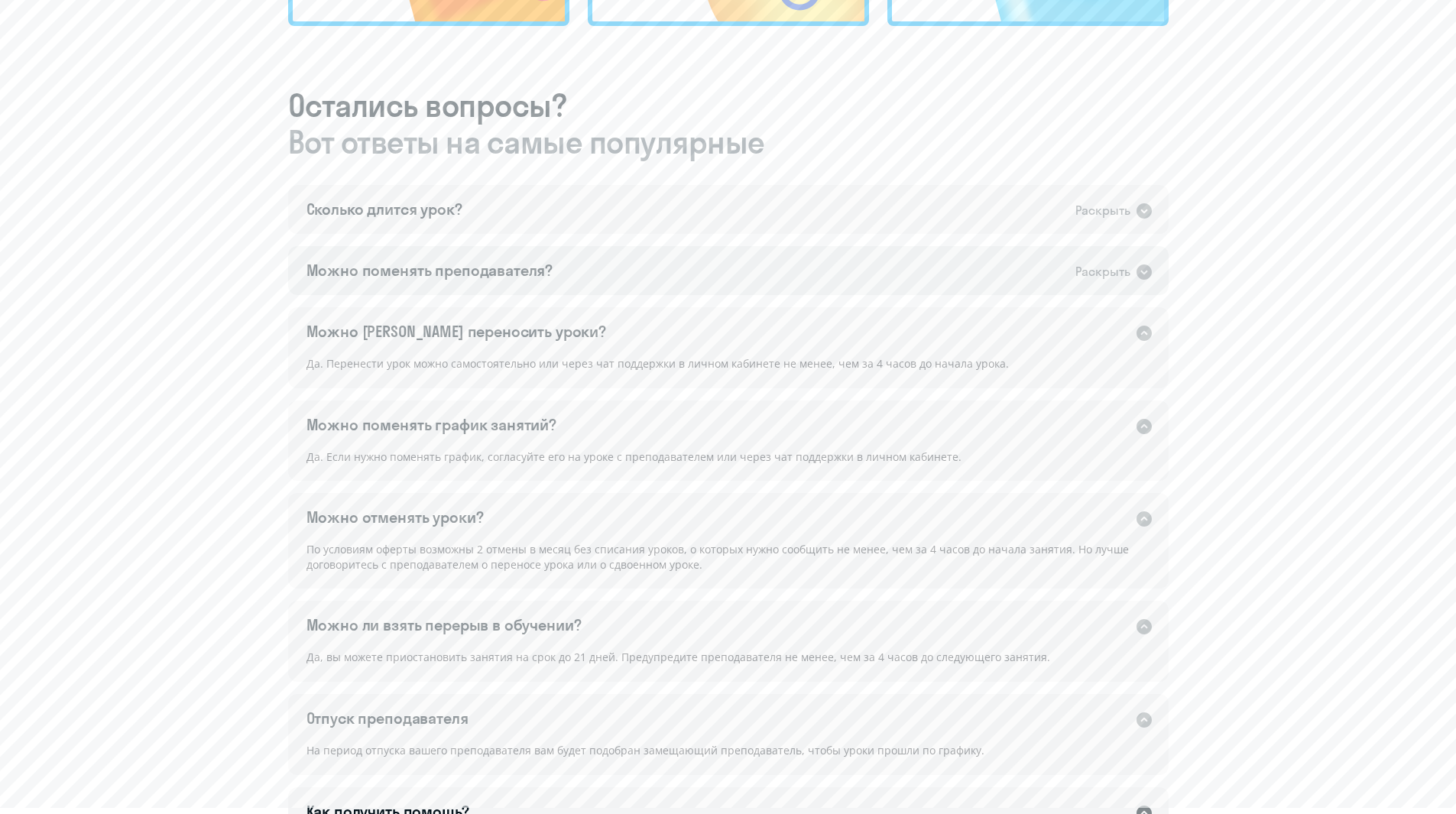
click at [524, 276] on div "Можно поменять преподавателя?" at bounding box center [430, 270] width 247 height 21
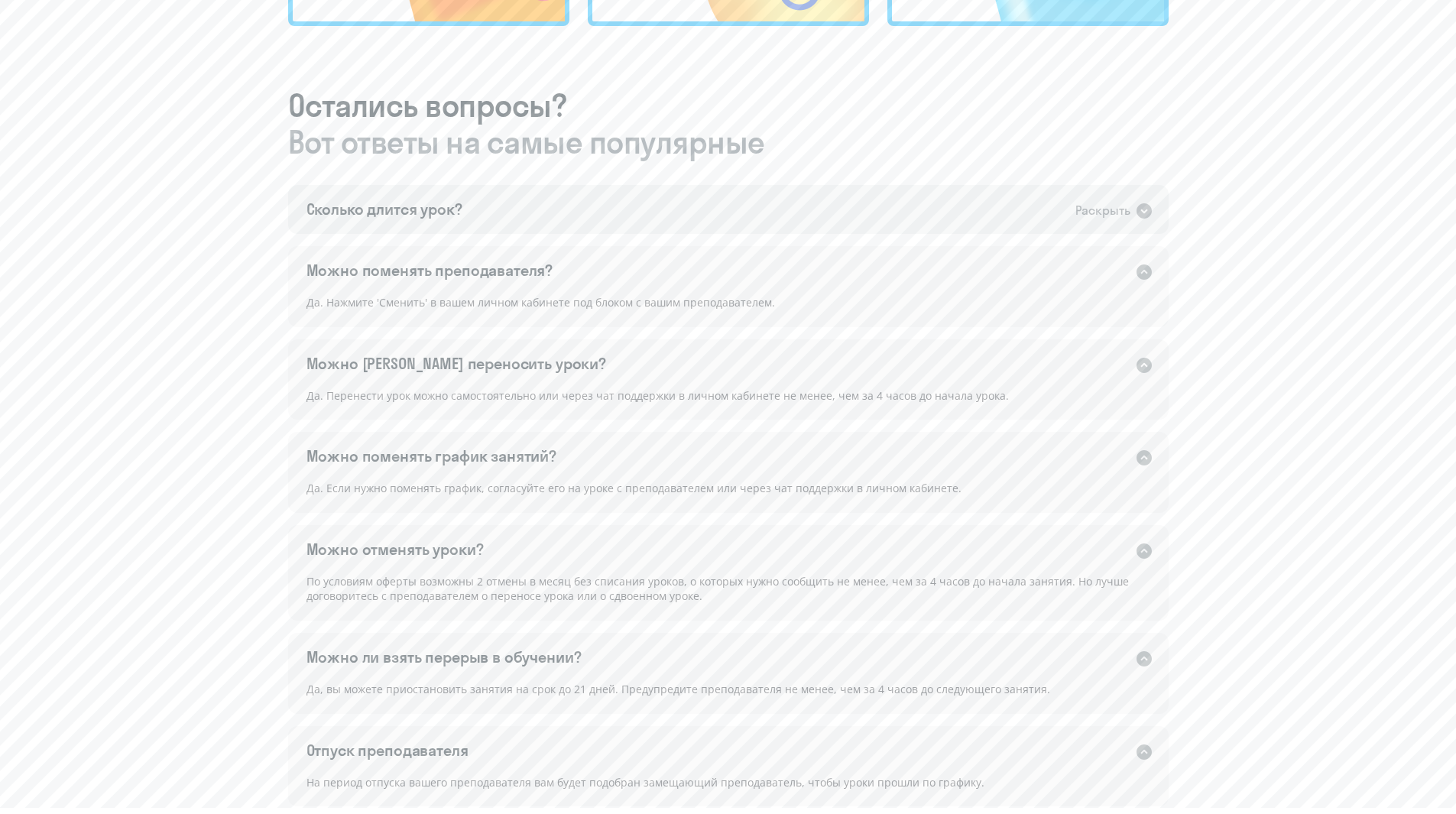
click at [516, 219] on div "Сколько длится урок? Раскрыть" at bounding box center [728, 209] width 880 height 49
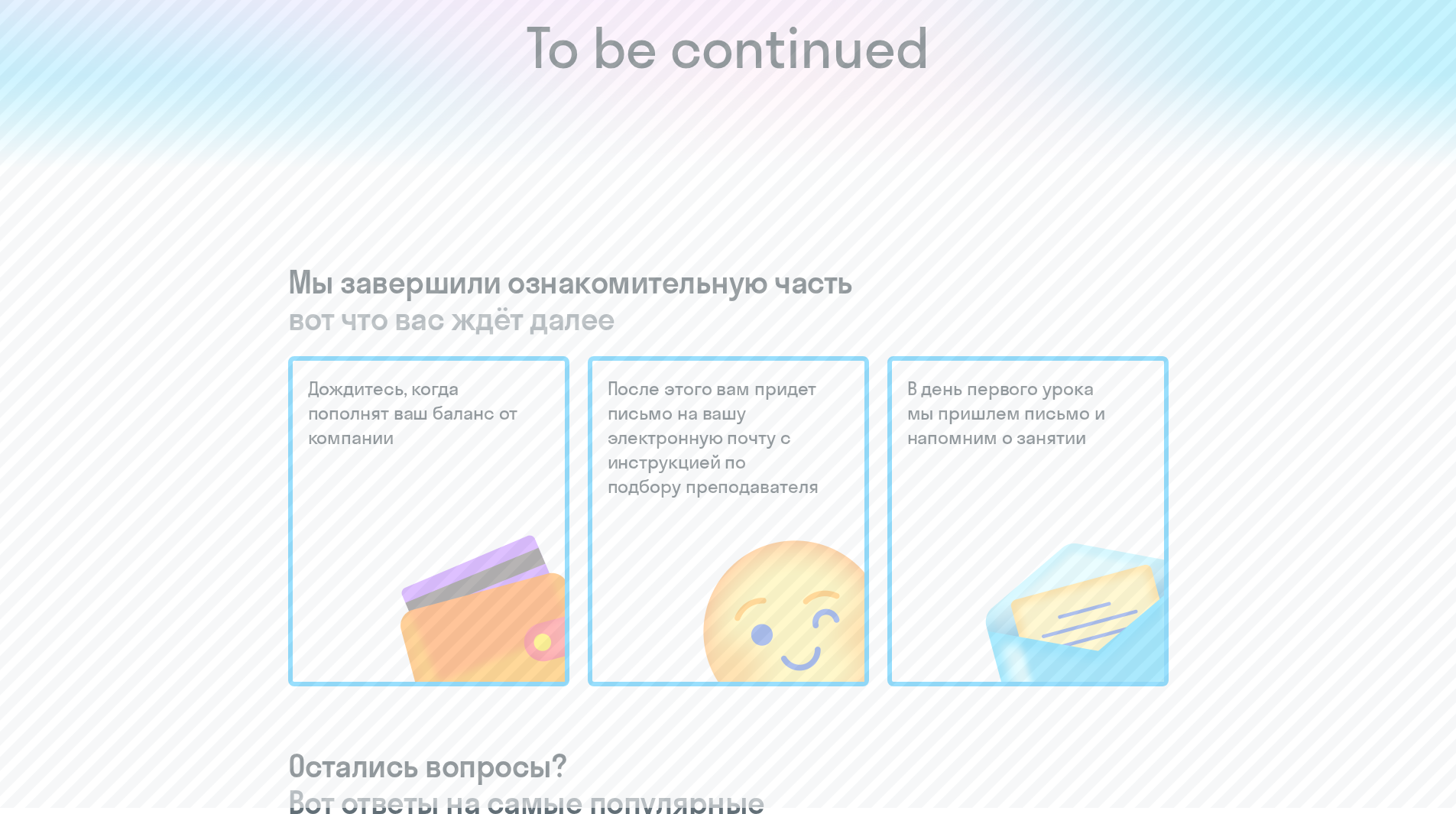
scroll to position [0, 0]
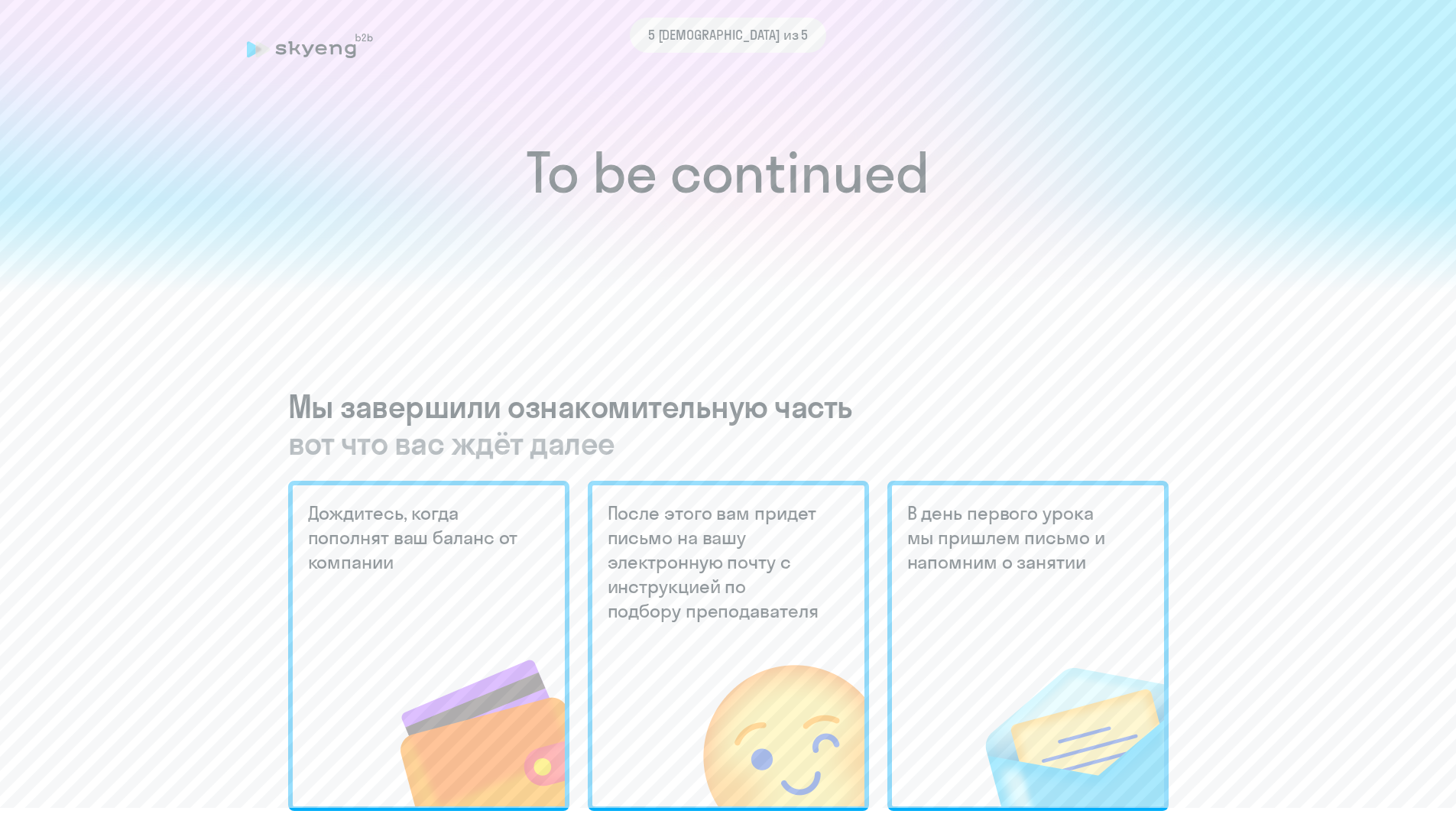
click at [964, 517] on h5 "В день первого урока мы пришлем письмо и напомним о занятии" at bounding box center [1015, 538] width 215 height 73
click at [335, 51] on div "5 [DEMOGRAPHIC_DATA] из 5" at bounding box center [728, 35] width 963 height 35
click at [552, 294] on div "To be continued Мы завершили ознакомительную часть вот что вас ждёт далее Дожди…" at bounding box center [728, 818] width 1395 height 1796
click at [335, 48] on div "5 [DEMOGRAPHIC_DATA] из 5" at bounding box center [728, 35] width 963 height 35
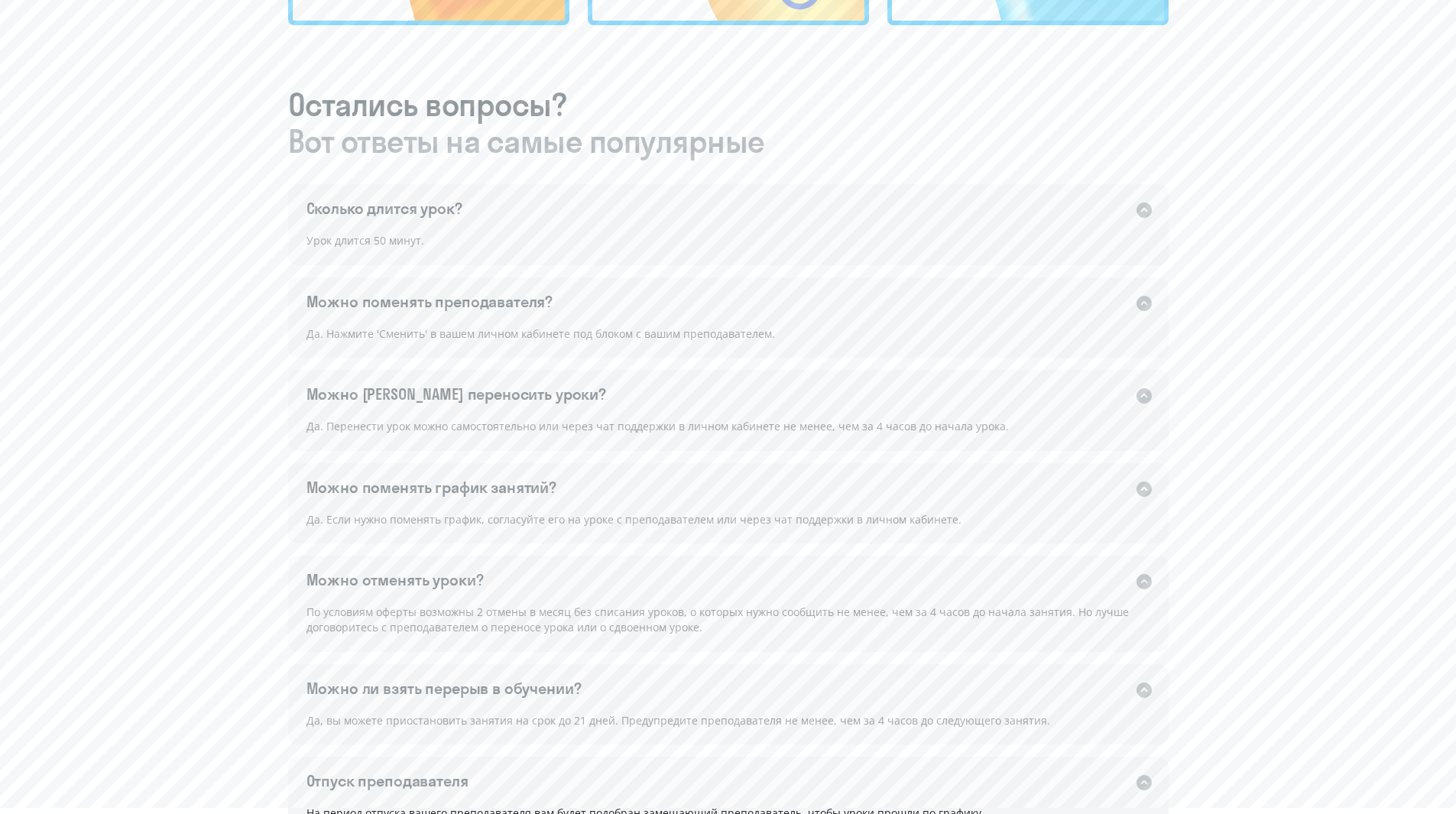
scroll to position [1054, 0]
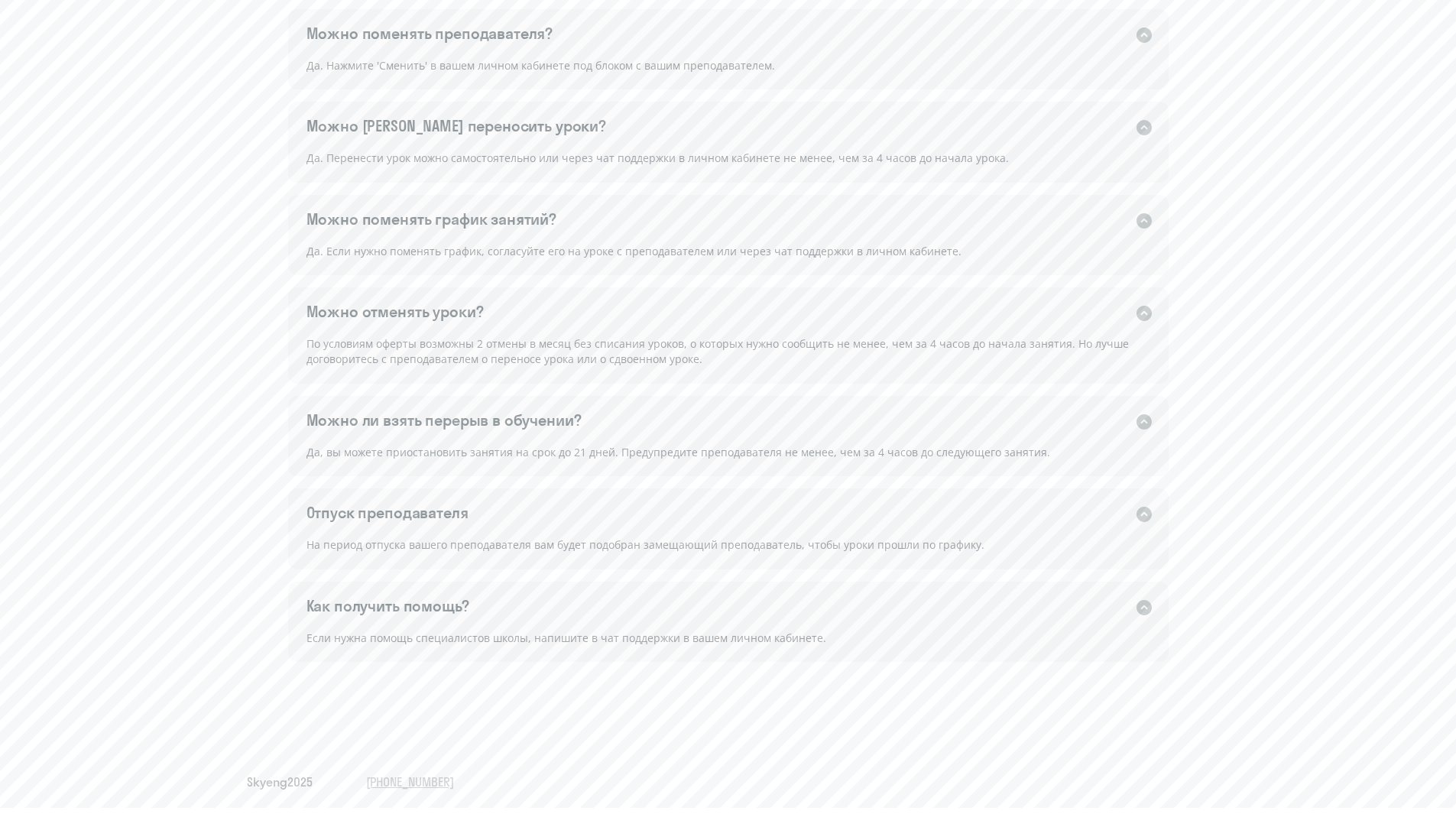
click at [304, 775] on span "Skyeng 2025" at bounding box center [279, 782] width 66 height 17
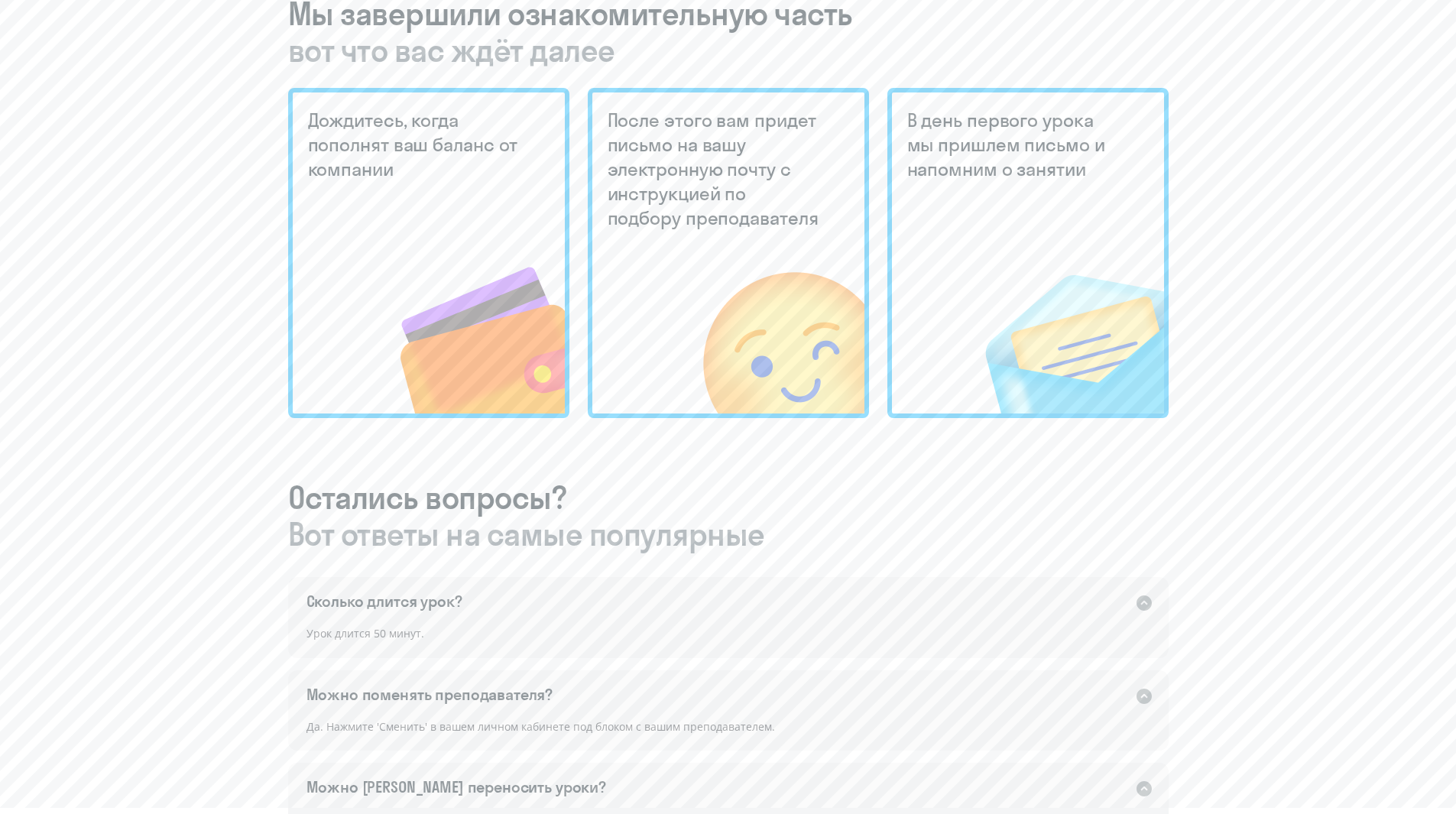
scroll to position [0, 0]
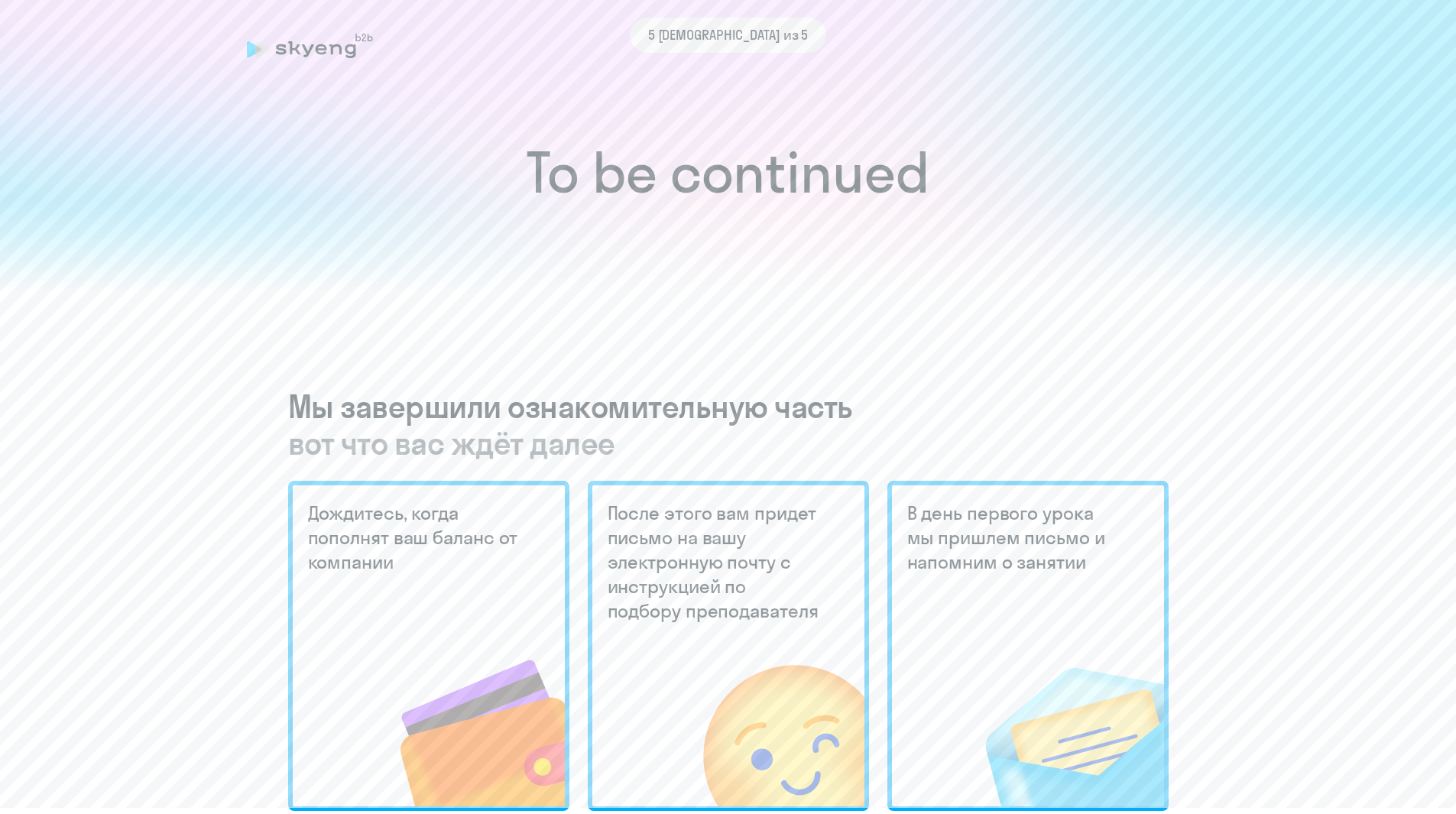
click at [414, 482] on div "Дождитесь, когда пополнят ваш баланс от компании" at bounding box center [428, 645] width 281 height 330
click at [709, 541] on h5 "После этого вам придет письмо на вашу электронную почту с инструкцией по подбор…" at bounding box center [716, 562] width 215 height 123
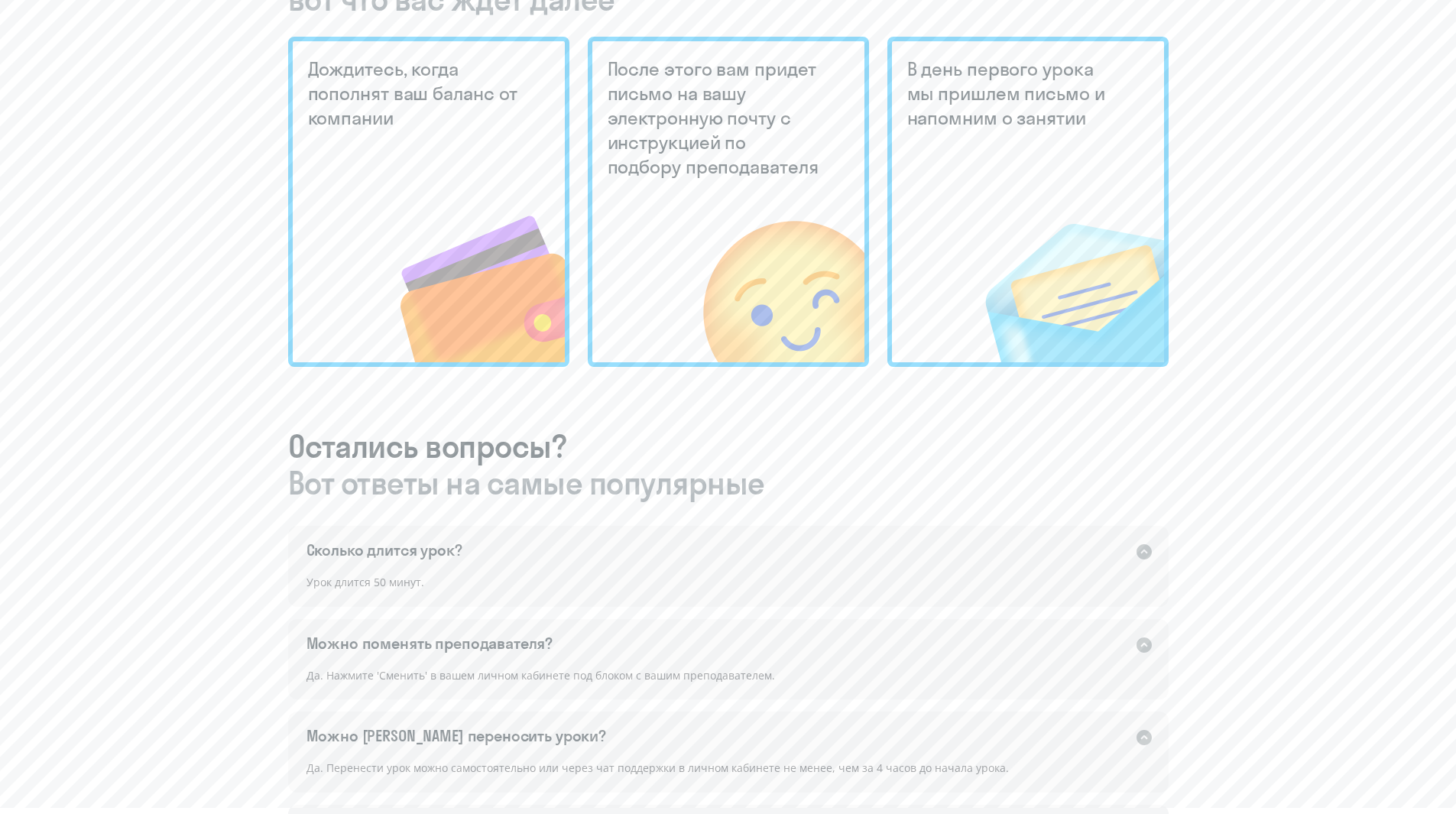
scroll to position [459, 0]
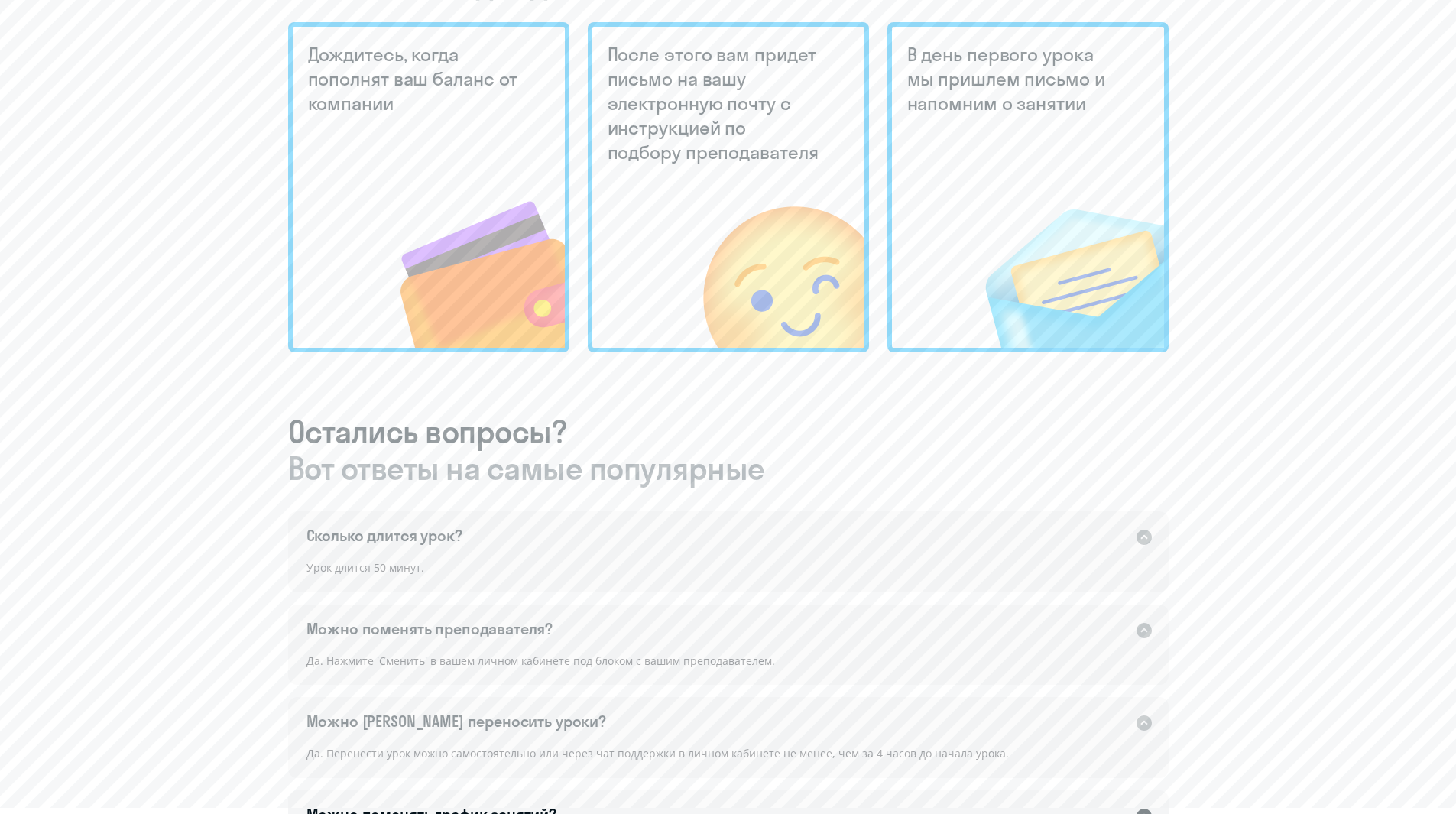
click at [463, 536] on div "Сколько длится урок? Раскрыть" at bounding box center [728, 535] width 880 height 49
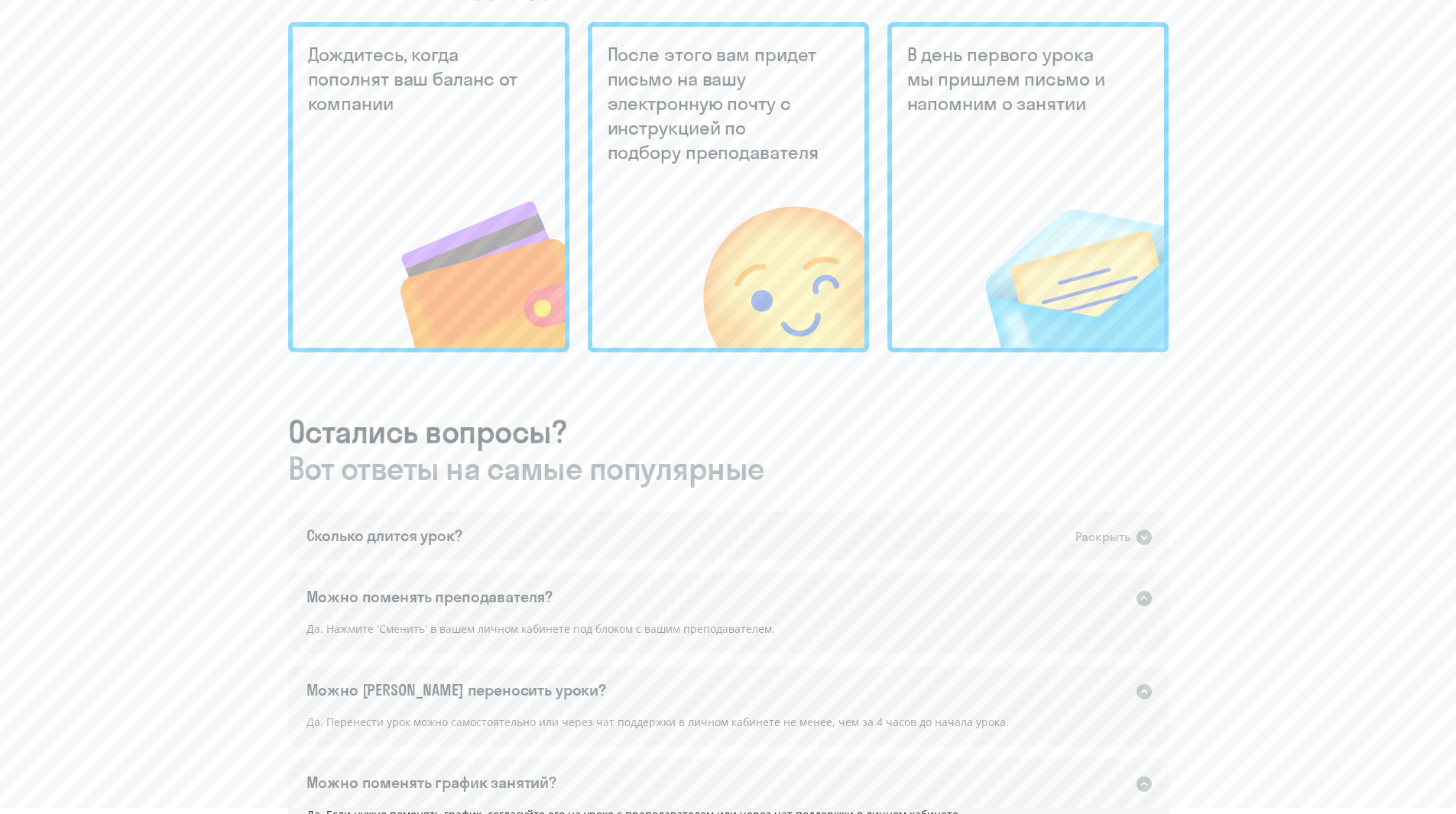
click at [510, 617] on div "Можно поменять преподавателя? Раскрыть" at bounding box center [728, 597] width 880 height 49
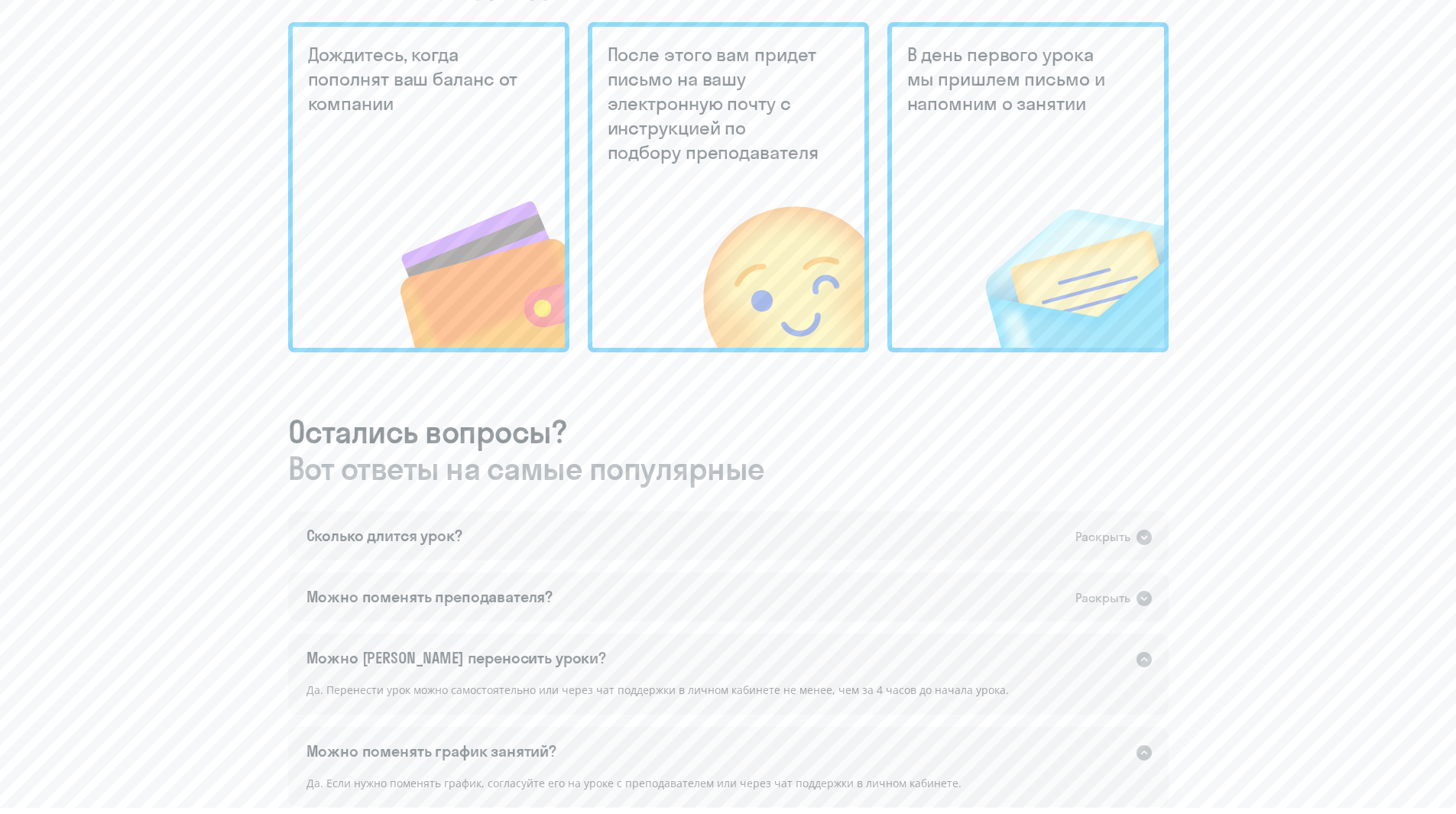
click at [520, 674] on div "Можно [PERSON_NAME] переносить уроки? Раскрыть" at bounding box center [728, 658] width 880 height 49
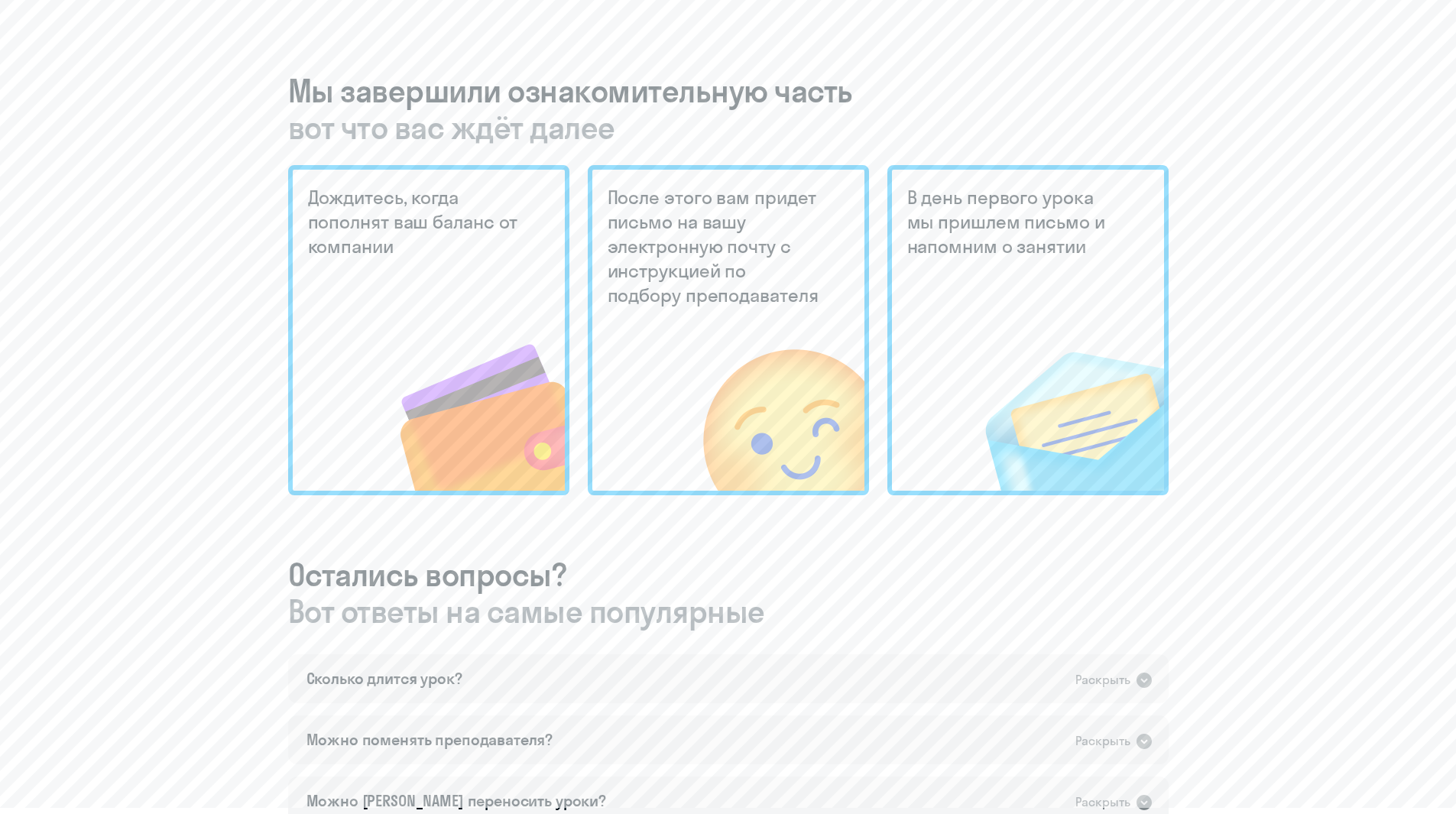
scroll to position [535, 0]
